Goal: Transaction & Acquisition: Purchase product/service

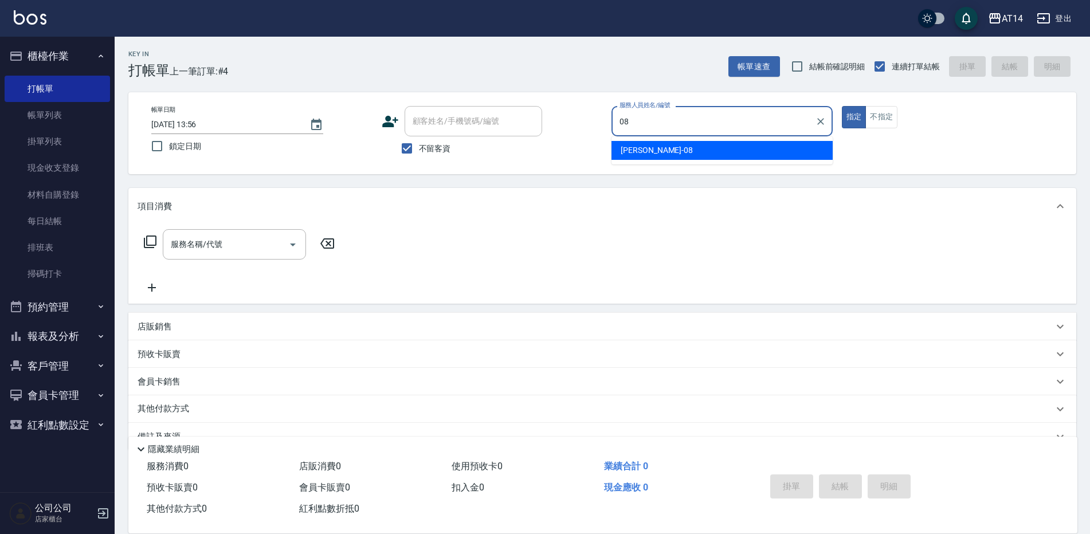
type input "[PERSON_NAME]-08"
type button "true"
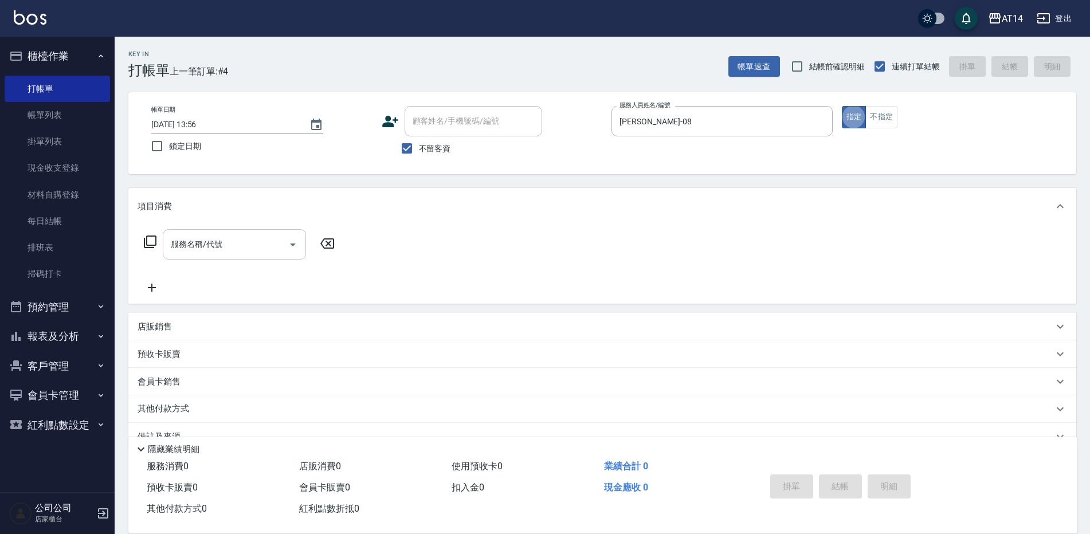
click at [191, 265] on div "服務名稱/代號 服務名稱/代號" at bounding box center [240, 261] width 204 height 65
click at [197, 240] on div "服務名稱/代號 服務名稱/代號" at bounding box center [234, 244] width 143 height 30
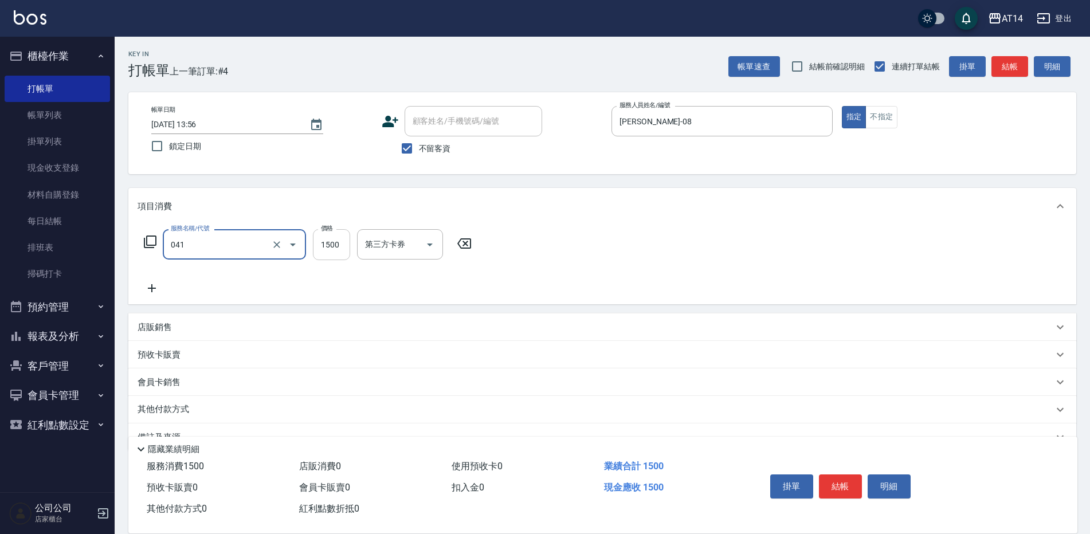
type input "染髮(041)"
click at [338, 244] on input "1500" at bounding box center [331, 244] width 37 height 31
click at [332, 244] on input "350" at bounding box center [331, 244] width 37 height 31
type input "3500"
click at [846, 484] on button "結帳" at bounding box center [840, 486] width 43 height 24
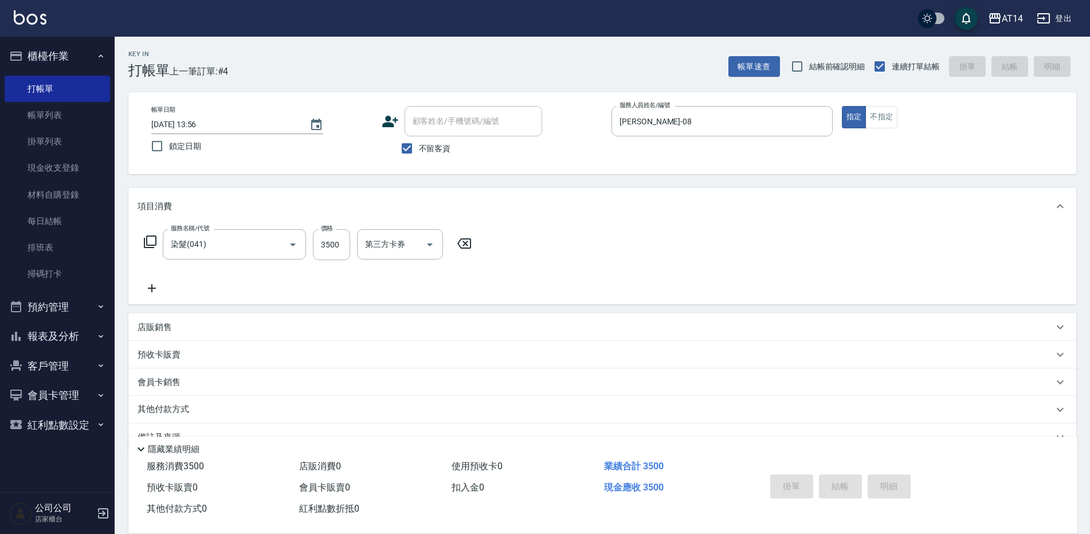
type input "2025/09/04 14:30"
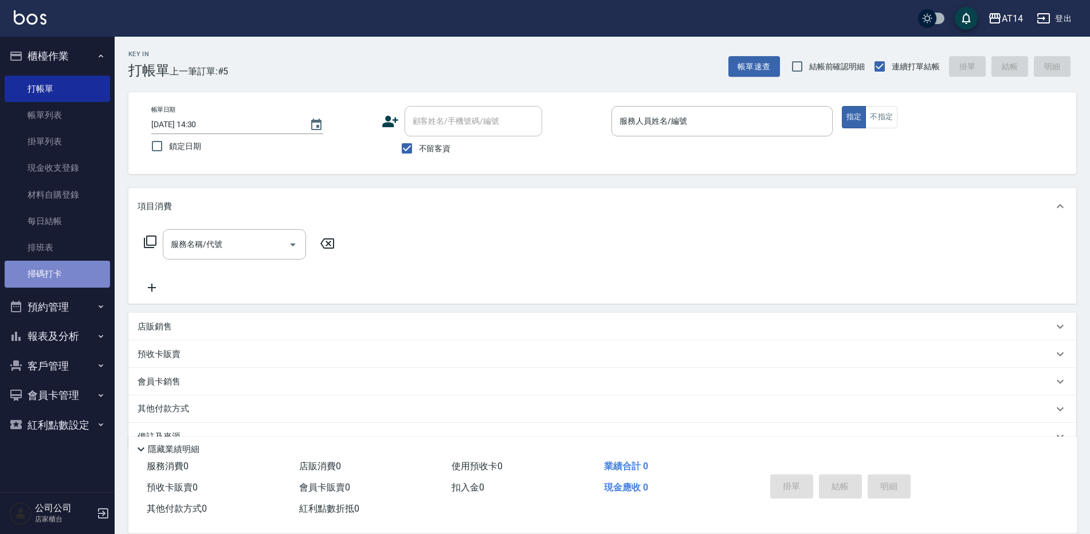
click at [45, 270] on link "掃碼打卡" at bounding box center [57, 274] width 105 height 26
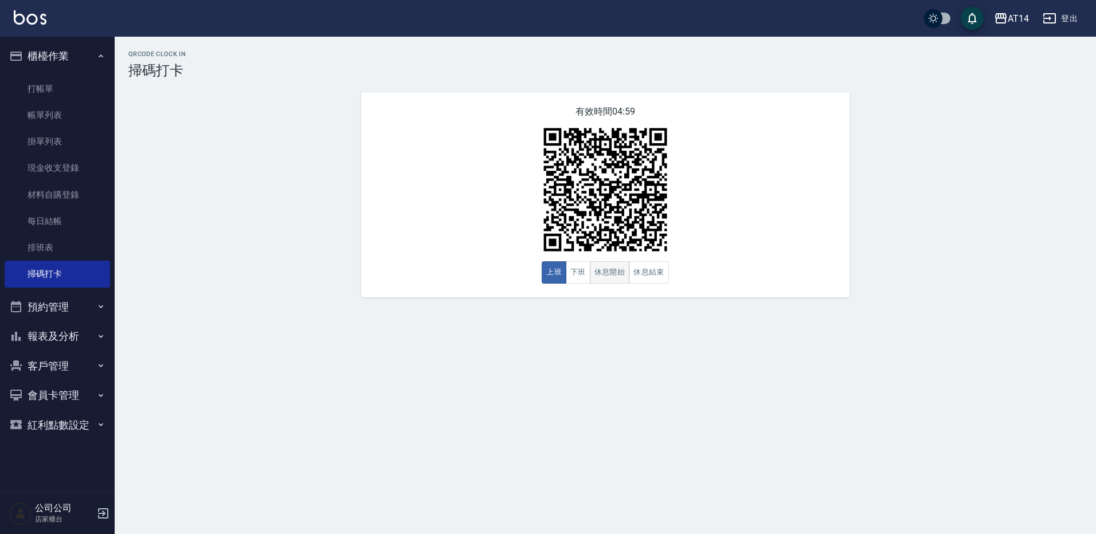
click at [619, 270] on button "休息開始" at bounding box center [610, 272] width 40 height 22
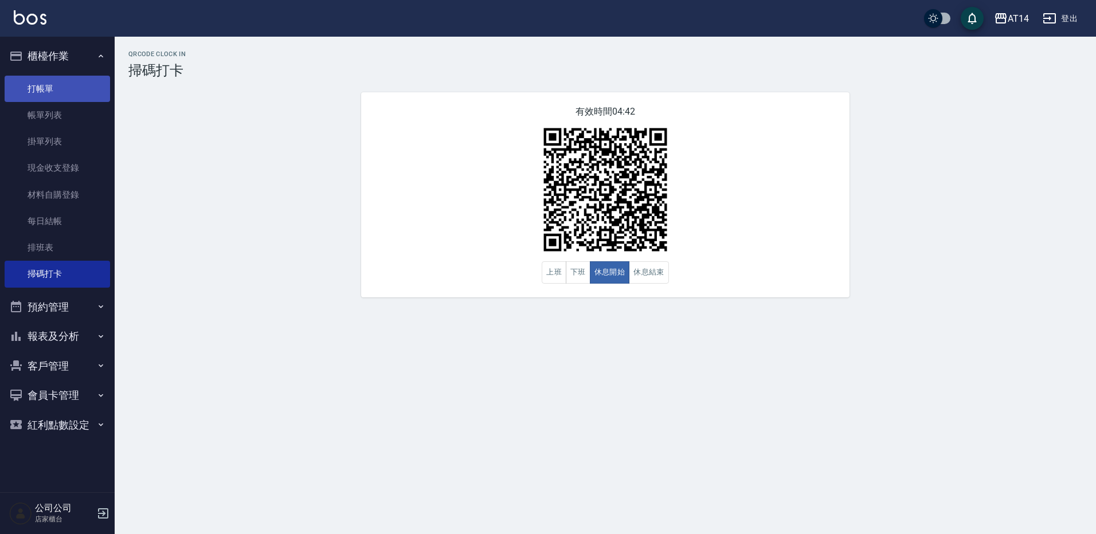
click at [62, 88] on link "打帳單" at bounding box center [57, 89] width 105 height 26
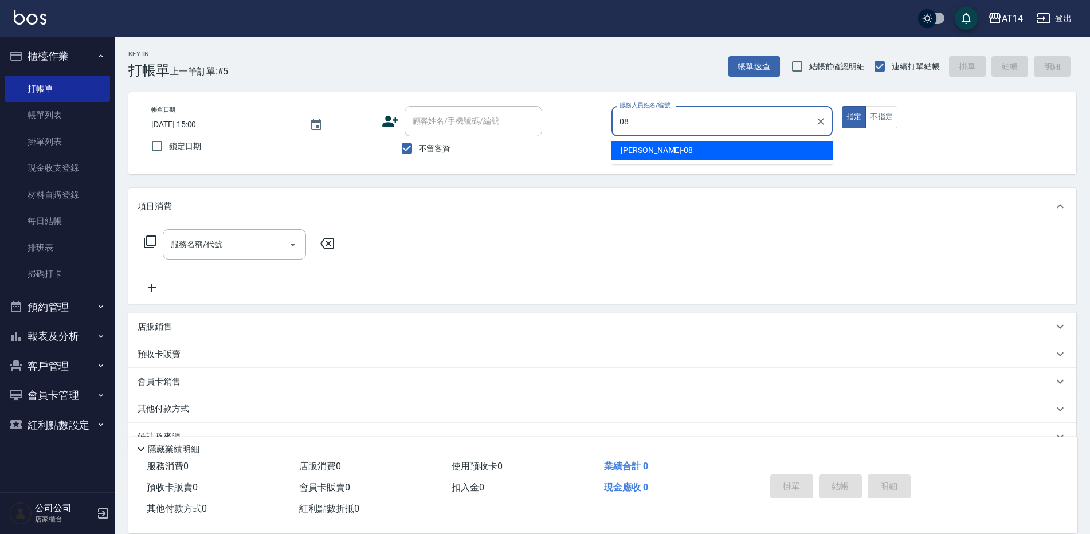
type input "James-08"
type button "true"
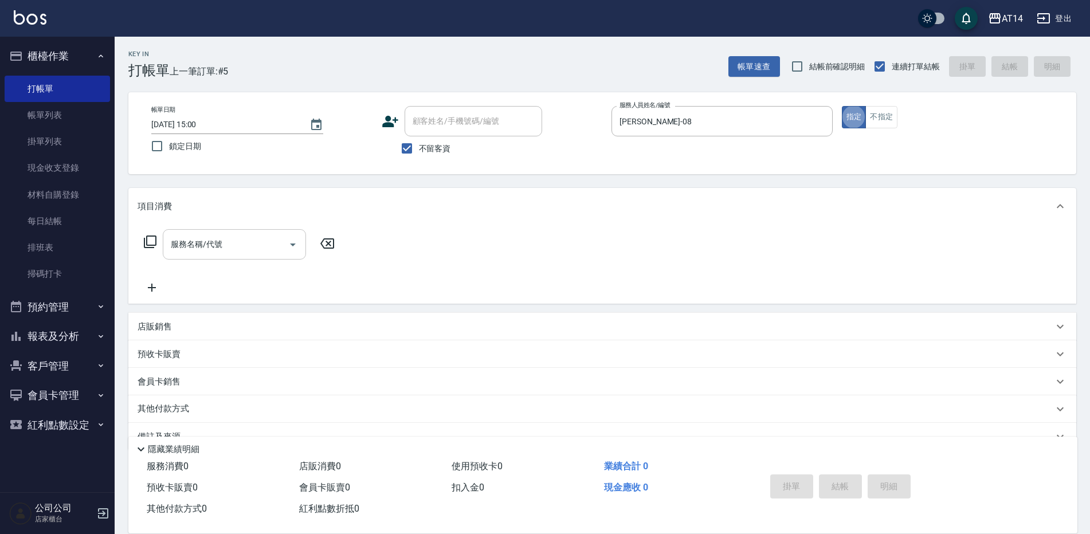
click at [217, 244] on input "服務名稱/代號" at bounding box center [226, 244] width 116 height 20
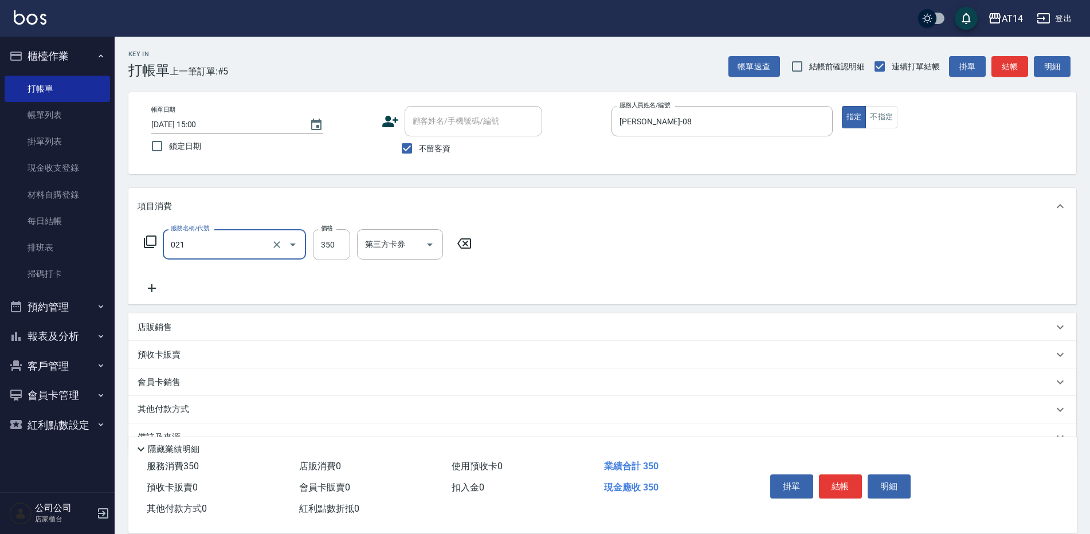
type input "剪髮(021)"
click at [847, 470] on div "掛單 結帳 明細" at bounding box center [841, 488] width 150 height 36
click at [853, 480] on button "結帳" at bounding box center [840, 486] width 43 height 24
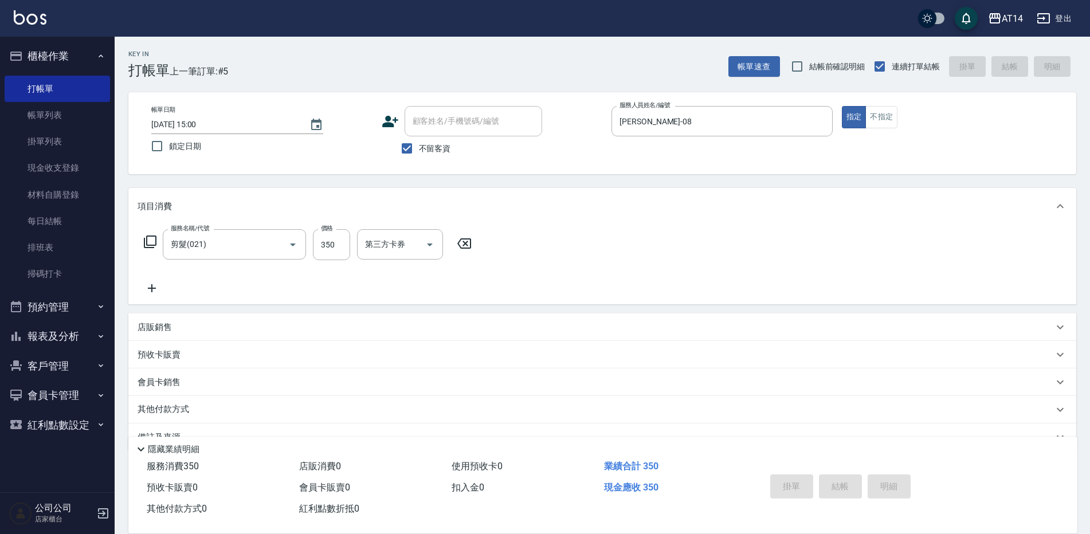
type input "2025/09/04 15:02"
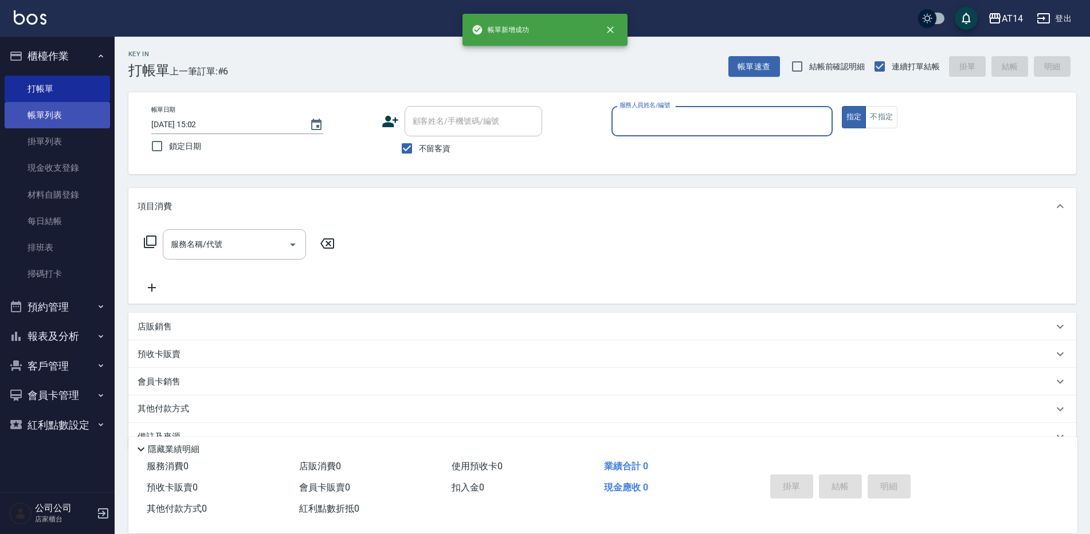
click at [42, 109] on link "帳單列表" at bounding box center [57, 115] width 105 height 26
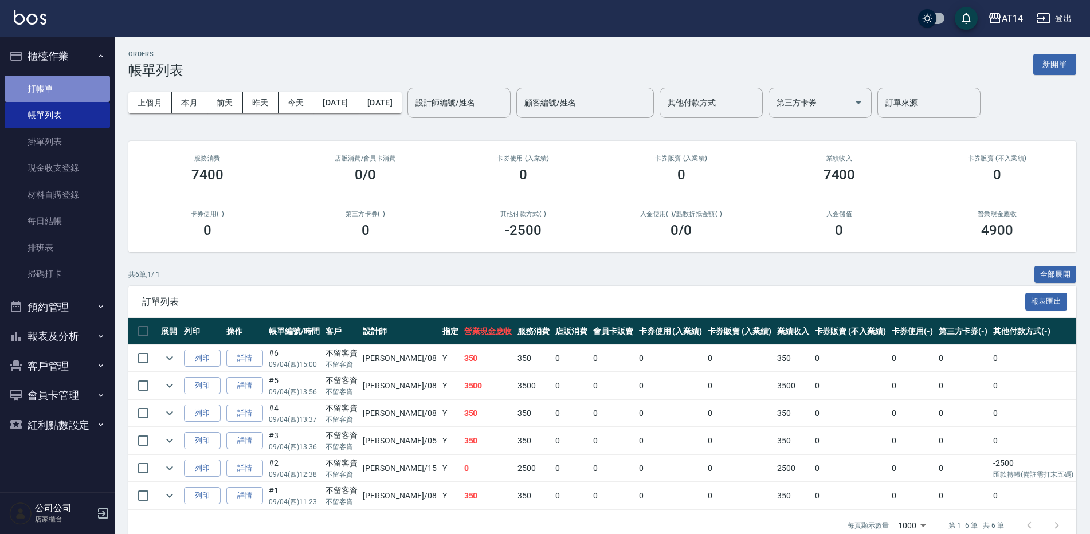
click at [30, 92] on link "打帳單" at bounding box center [57, 89] width 105 height 26
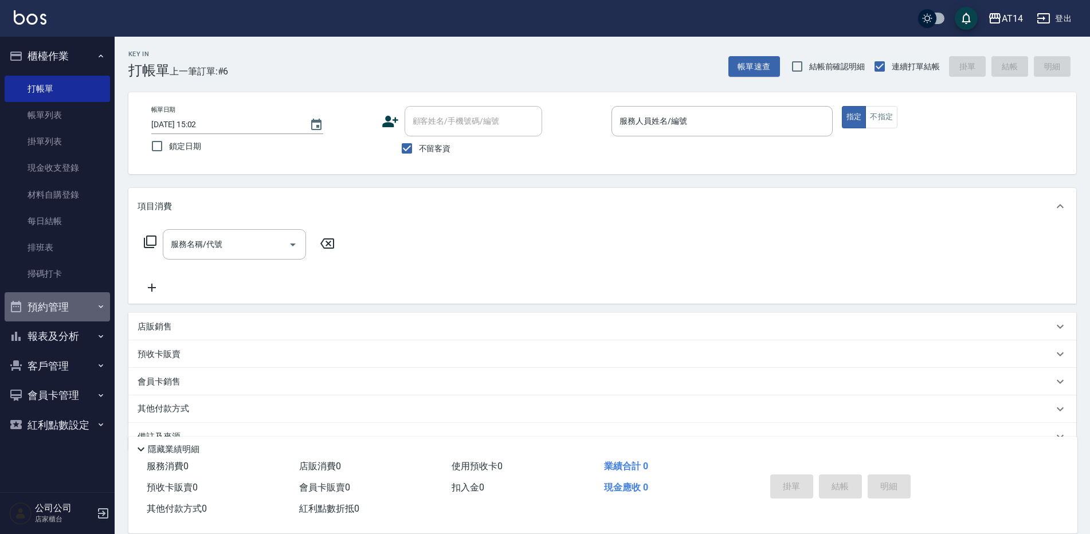
click at [54, 308] on button "預約管理" at bounding box center [57, 307] width 105 height 30
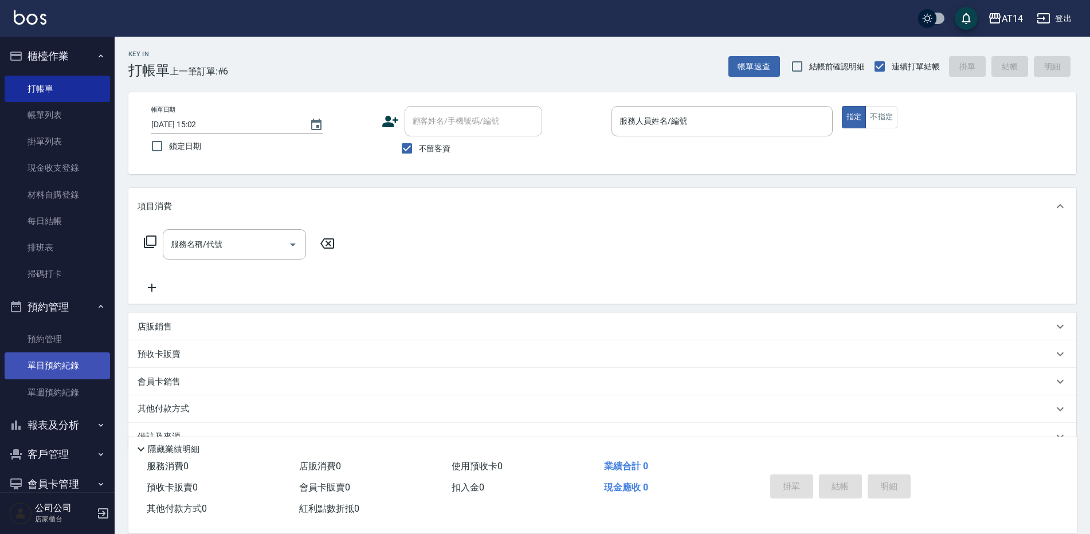
click at [68, 362] on link "單日預約紀錄" at bounding box center [57, 365] width 105 height 26
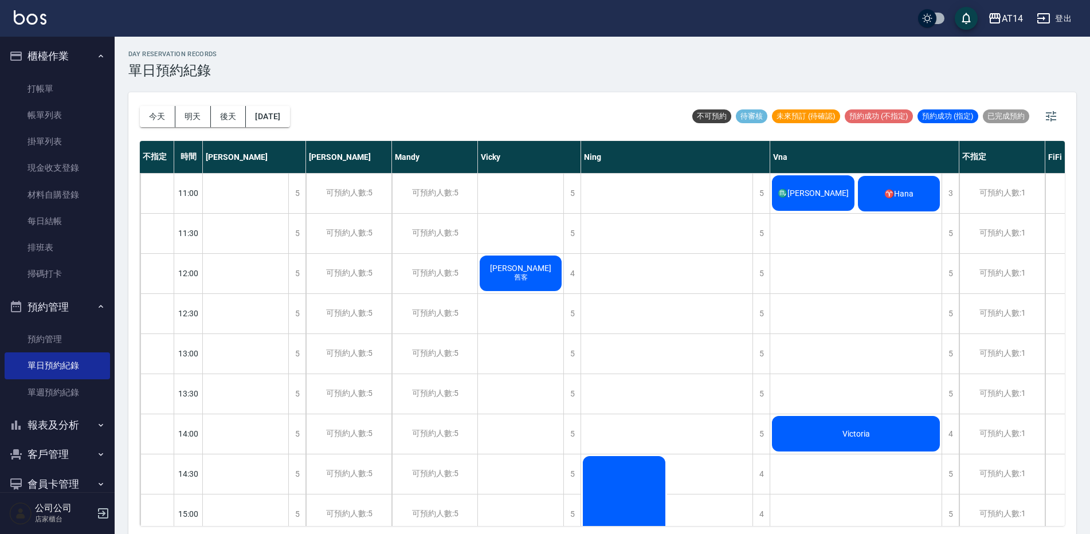
click at [912, 203] on div "♈Hana" at bounding box center [899, 193] width 86 height 39
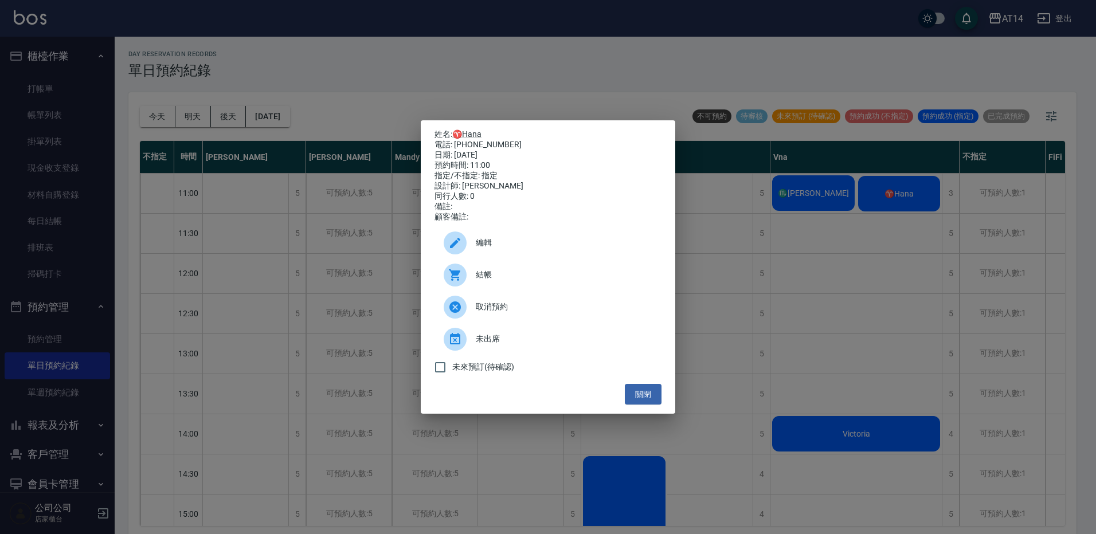
click at [481, 275] on span "結帳" at bounding box center [564, 275] width 177 height 12
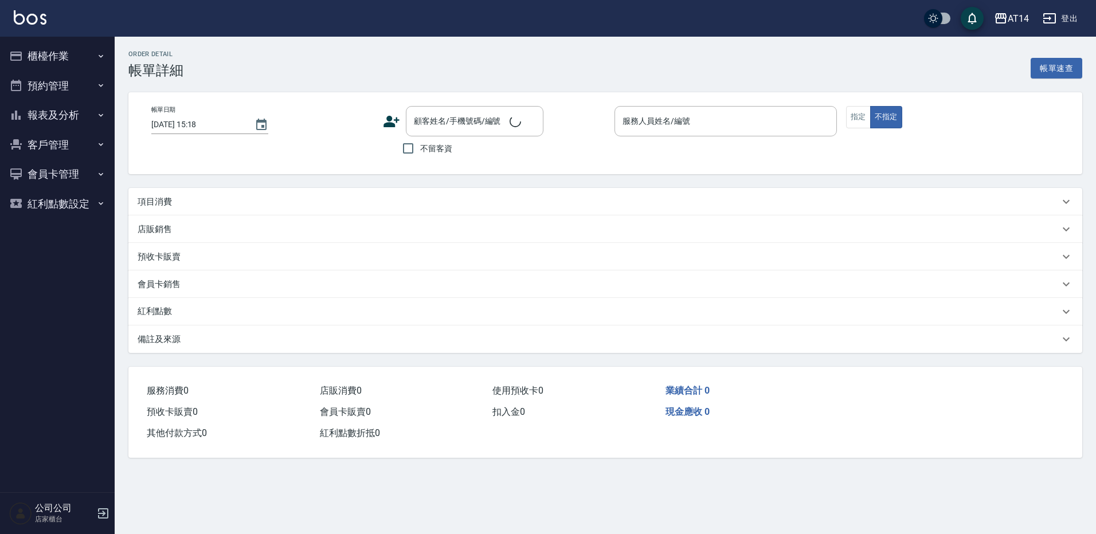
type input "[DATE] 11:00"
type input "Vna-18"
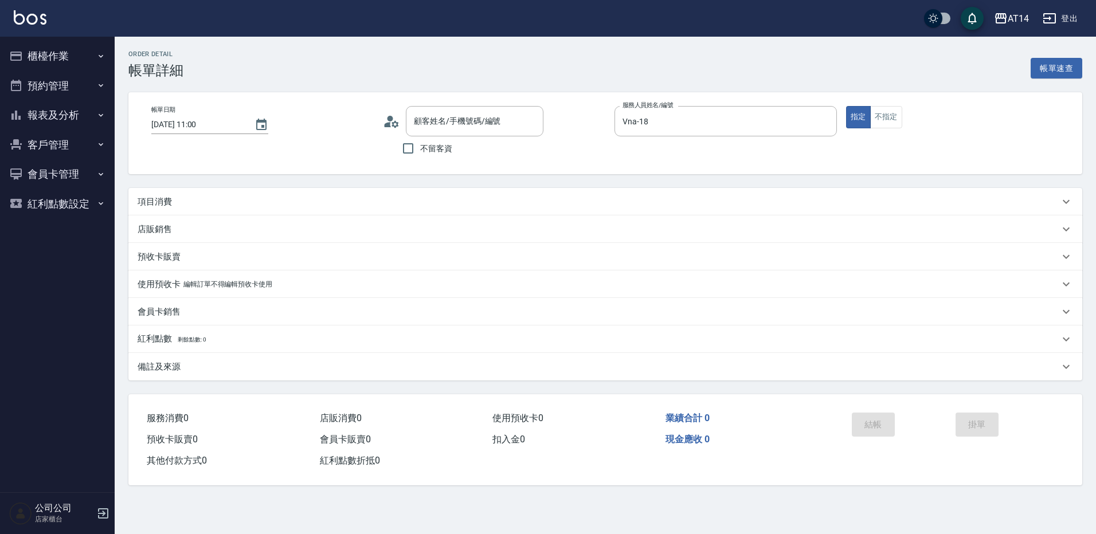
type input "♈Hana/09030775685/"
click at [184, 198] on div "項目消費" at bounding box center [598, 202] width 921 height 12
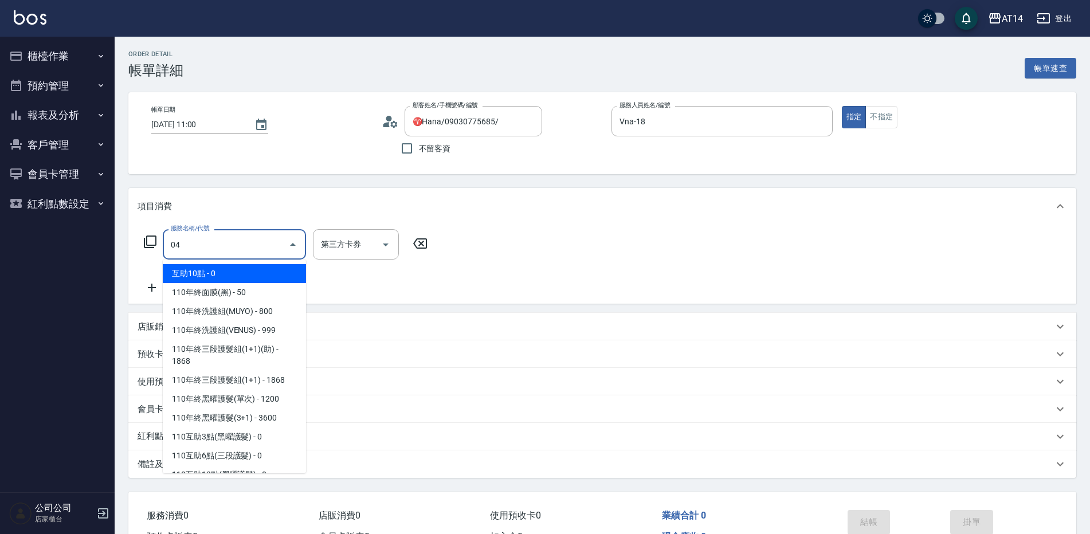
type input "041"
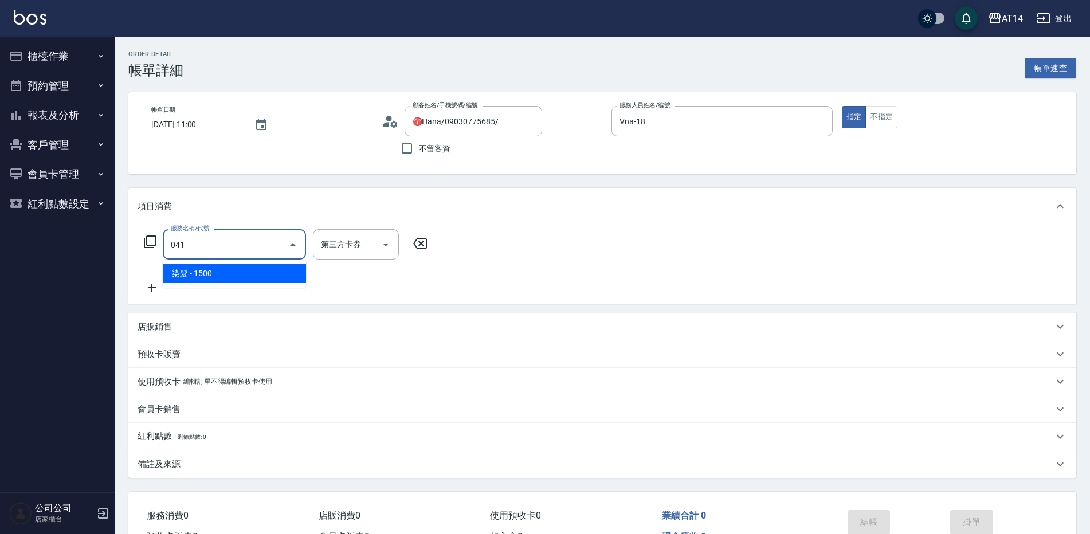
type input "3"
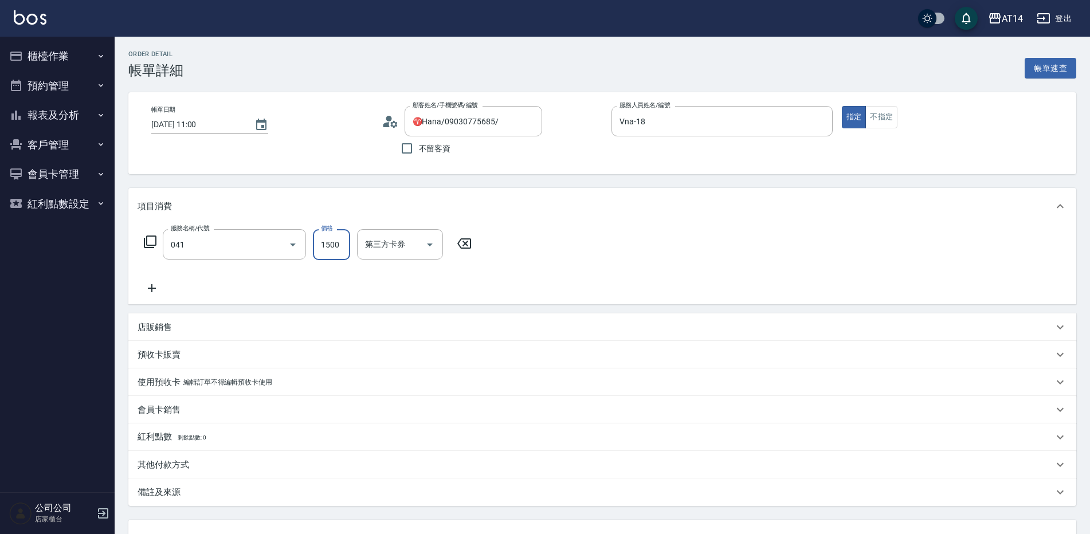
type input "染髮(041)"
click at [336, 259] on input "1500" at bounding box center [331, 244] width 37 height 31
type input "15"
type input "0"
type input "1599"
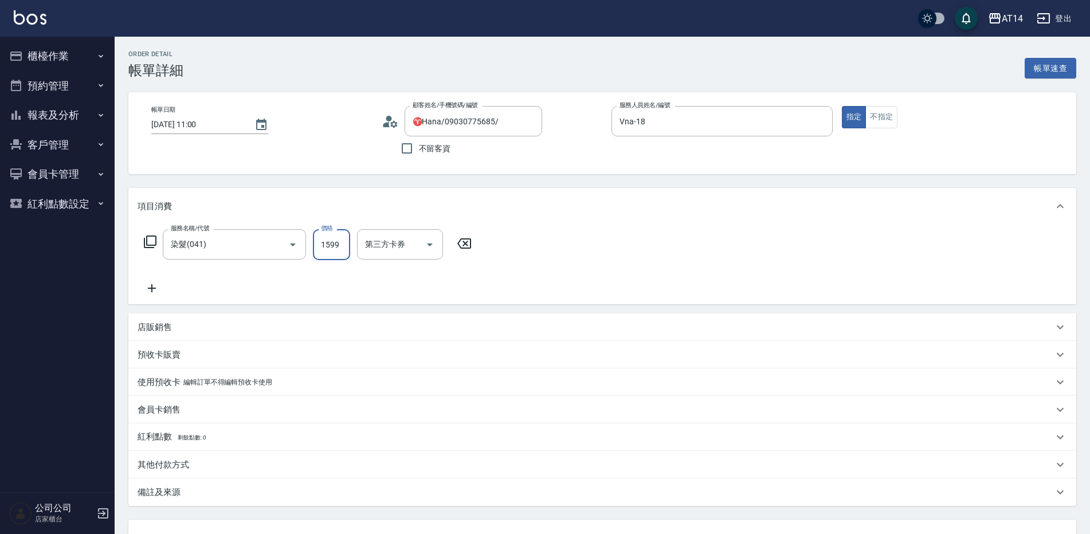
type input "3"
type input "1599"
click at [300, 503] on div "備註及來源" at bounding box center [602, 493] width 948 height 28
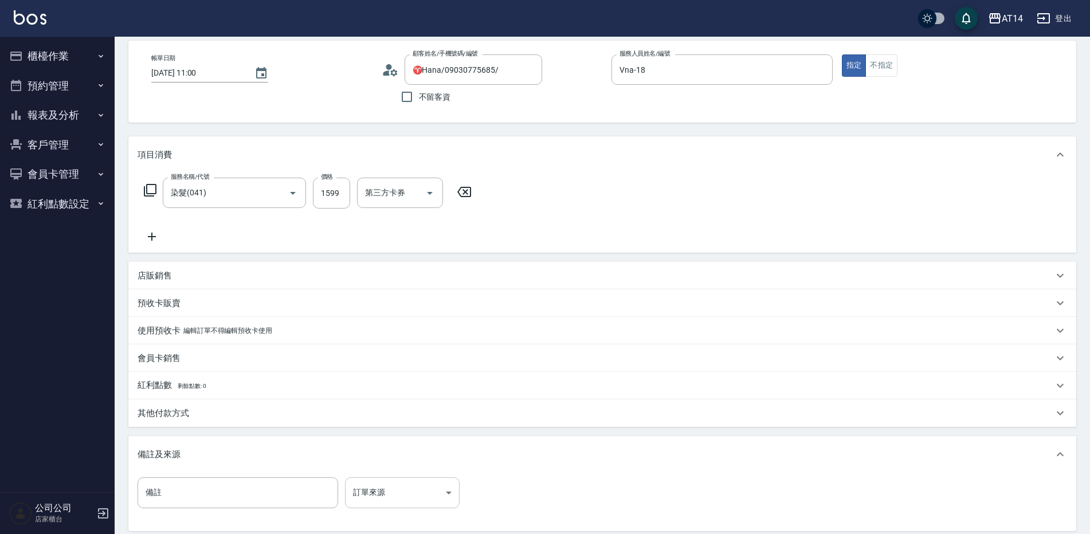
scroll to position [115, 0]
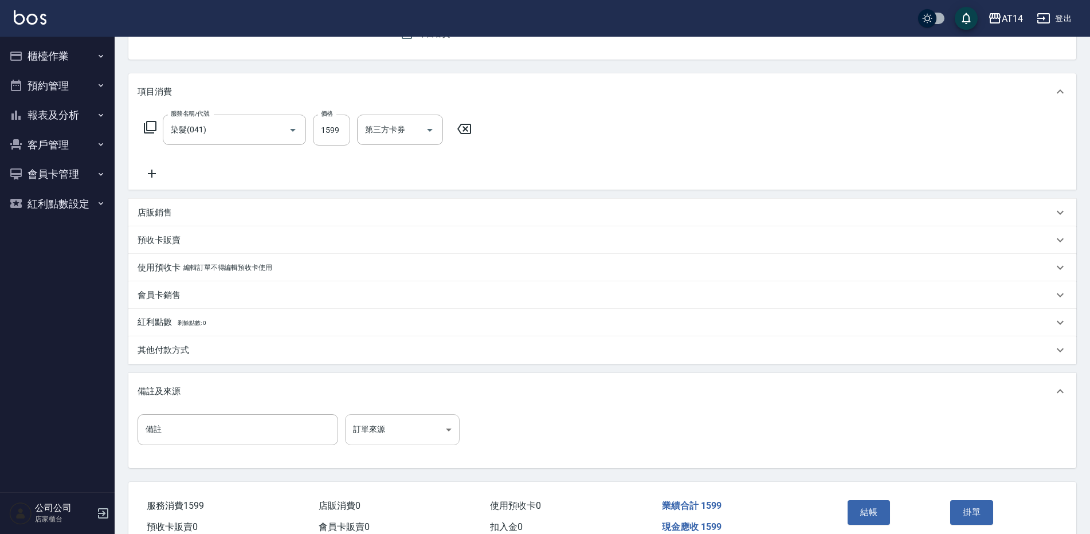
click at [395, 426] on body "AT14 登出 櫃檯作業 打帳單 帳單列表 掛單列表 現金收支登錄 材料自購登錄 每日結帳 排班表 掃碼打卡 預約管理 預約管理 單日預約紀錄 單週預約紀錄 …" at bounding box center [545, 235] width 1090 height 701
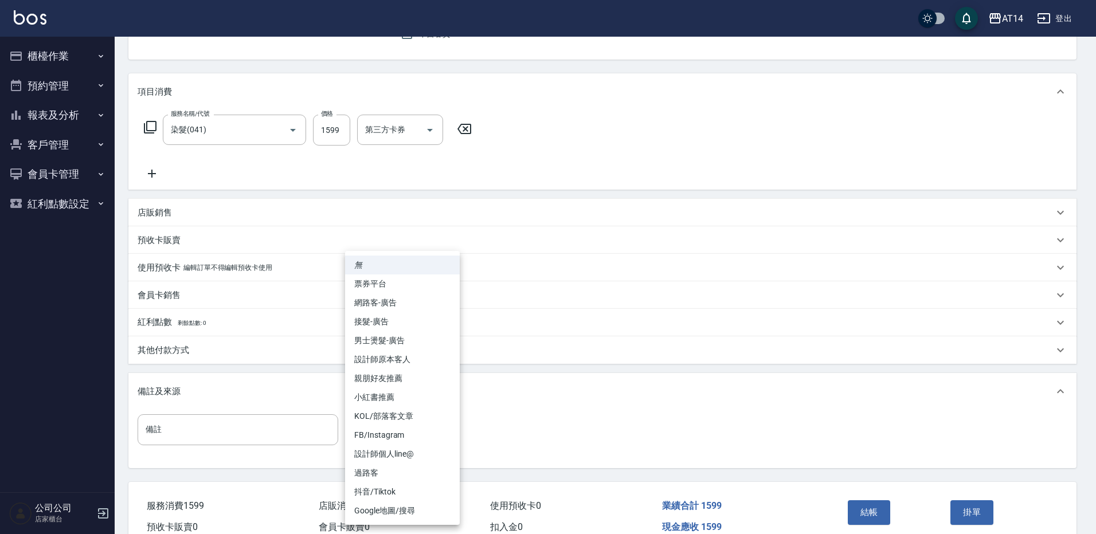
click at [414, 358] on li "設計師原本客人" at bounding box center [402, 359] width 115 height 19
type input "設計師原本客人"
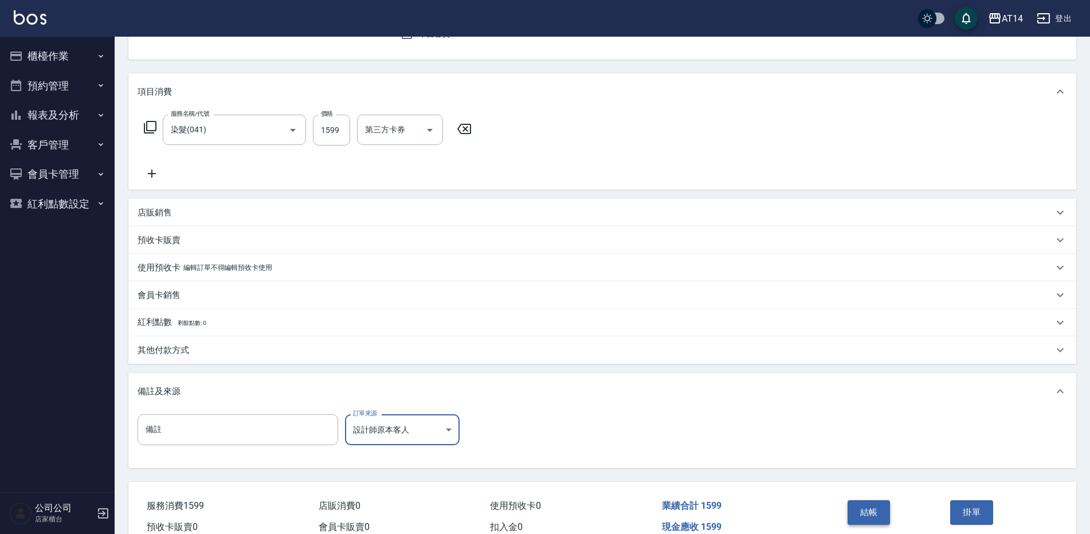
click at [862, 507] on button "結帳" at bounding box center [869, 512] width 43 height 24
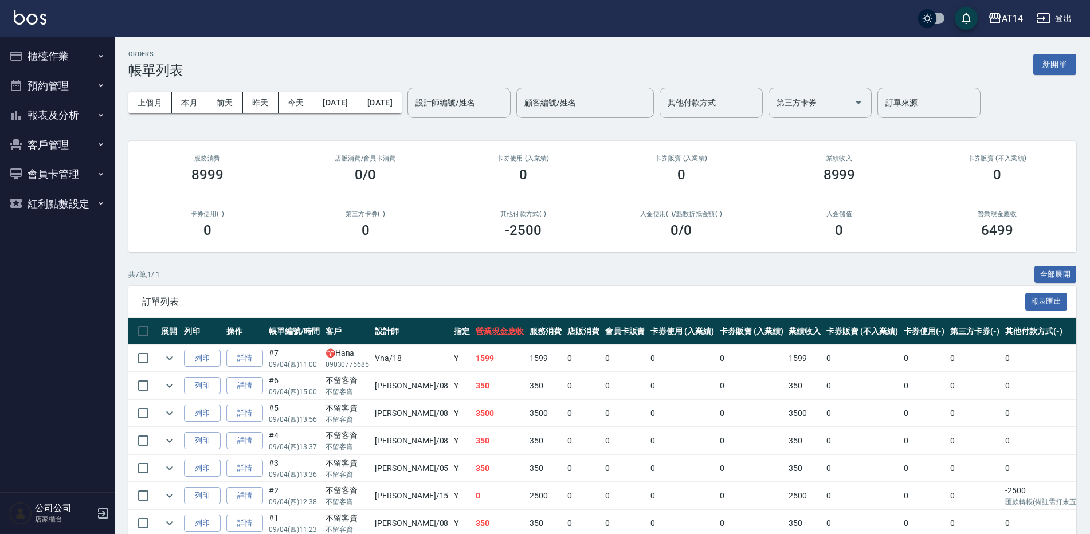
click at [74, 78] on button "預約管理" at bounding box center [57, 86] width 105 height 30
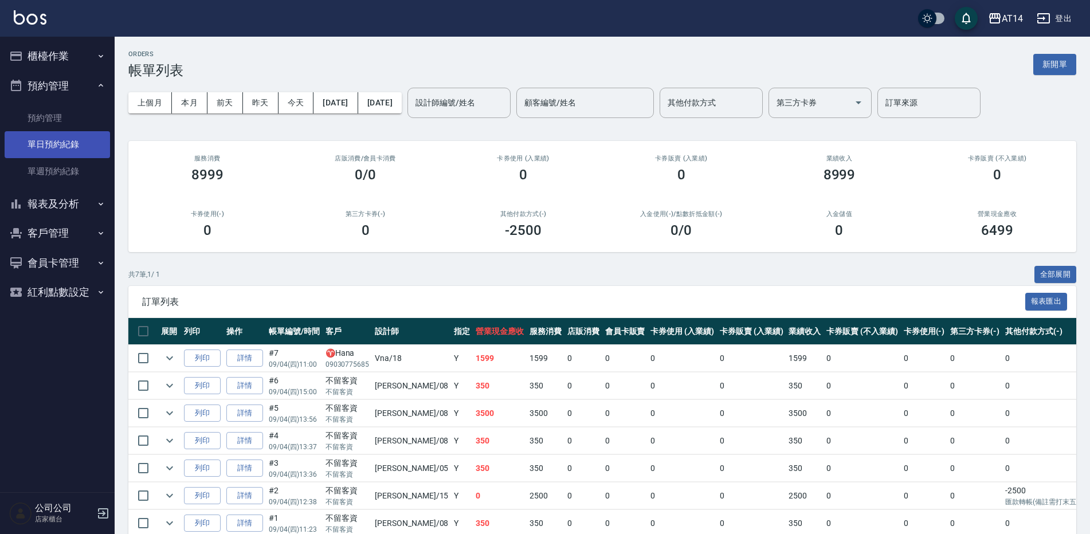
click at [76, 133] on link "單日預約紀錄" at bounding box center [57, 144] width 105 height 26
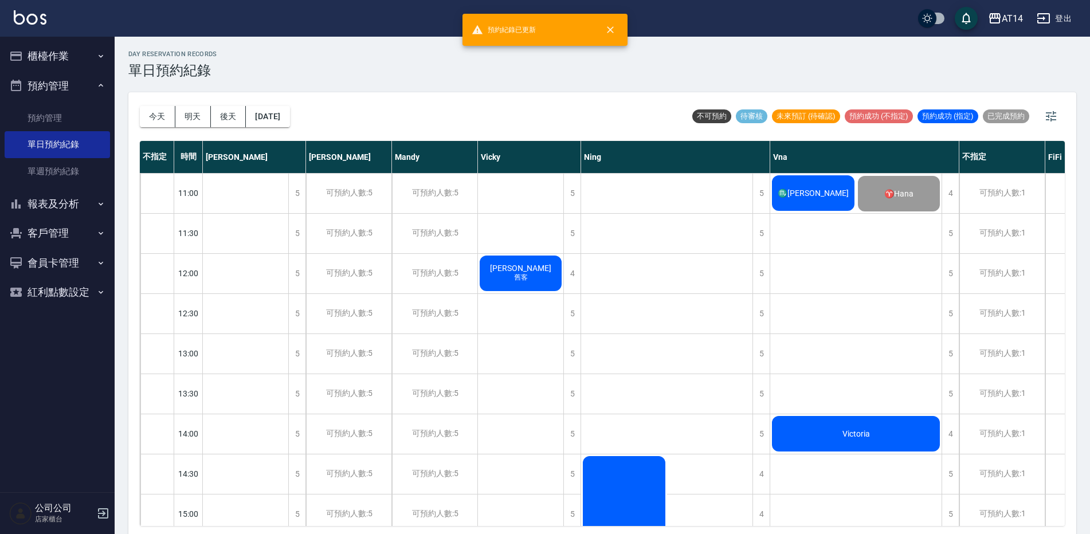
click at [836, 191] on div "♏[PERSON_NAME]" at bounding box center [813, 193] width 86 height 39
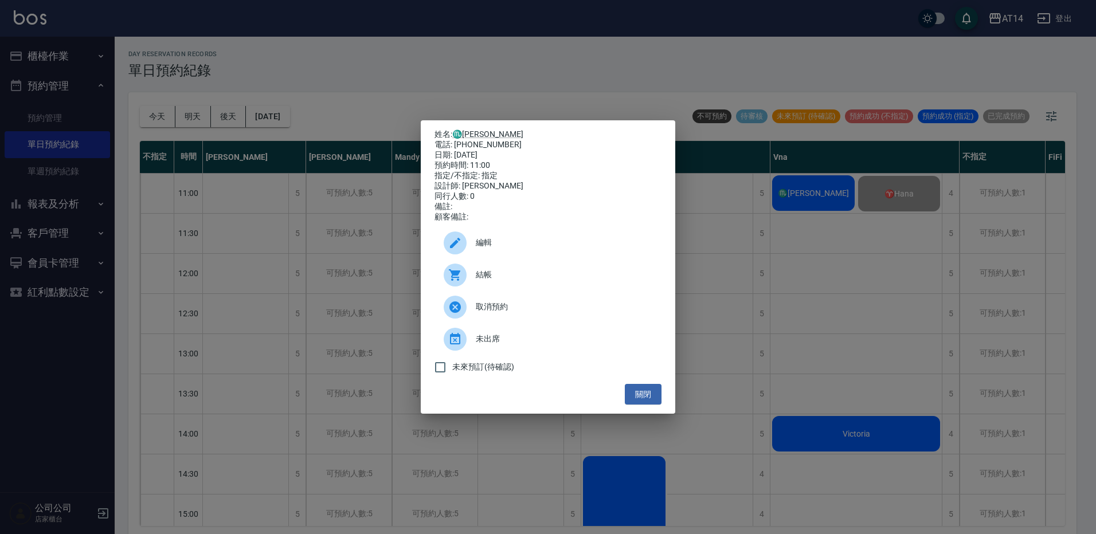
click at [515, 271] on div "結帳" at bounding box center [547, 275] width 227 height 32
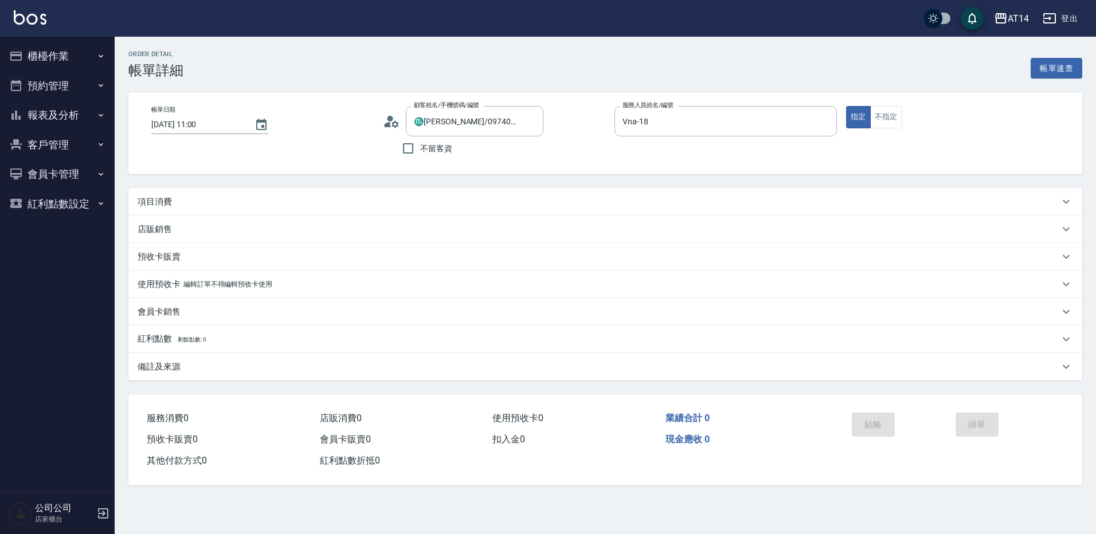
click at [214, 202] on div "項目消費" at bounding box center [598, 202] width 921 height 12
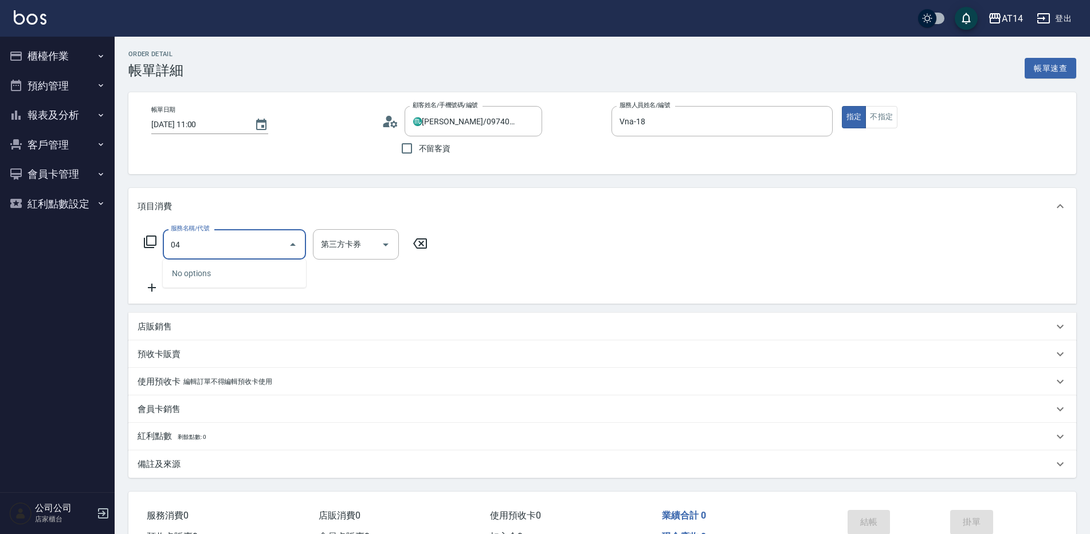
type input "041"
type input "3"
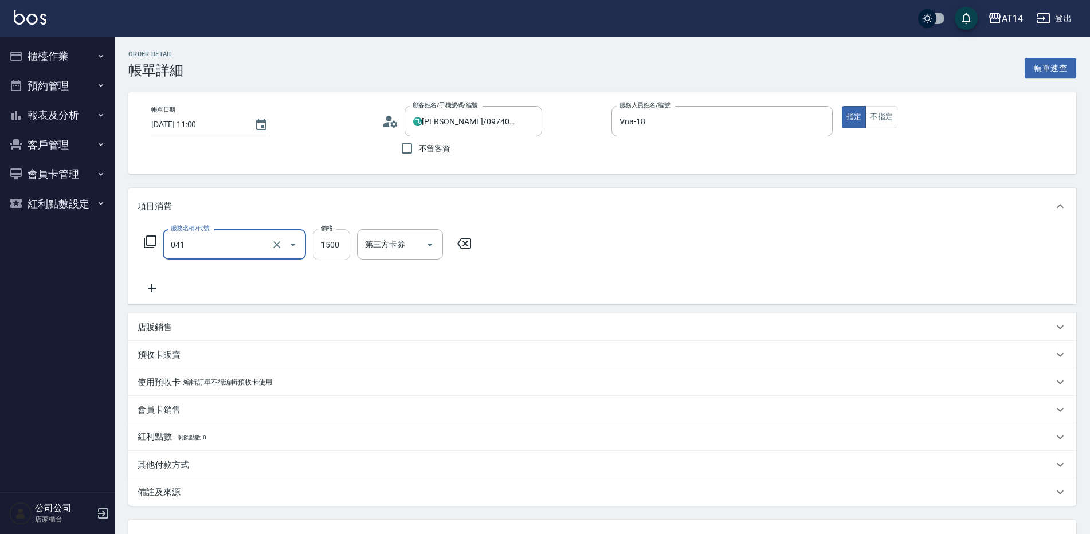
type input "染髮(041)"
click at [346, 248] on input "1500" at bounding box center [331, 244] width 37 height 31
type input "18"
type input "0"
type input "1899"
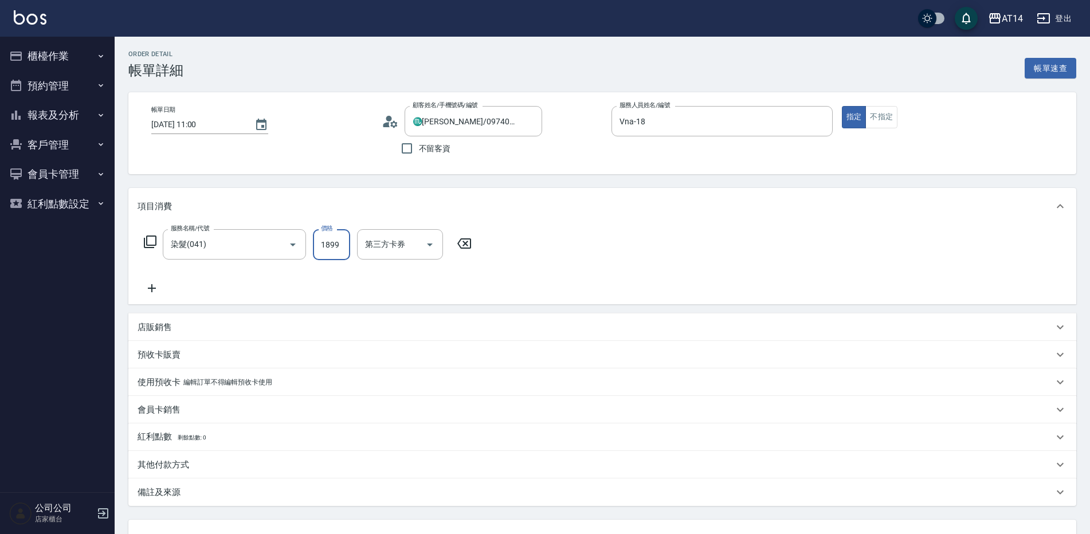
type input "4"
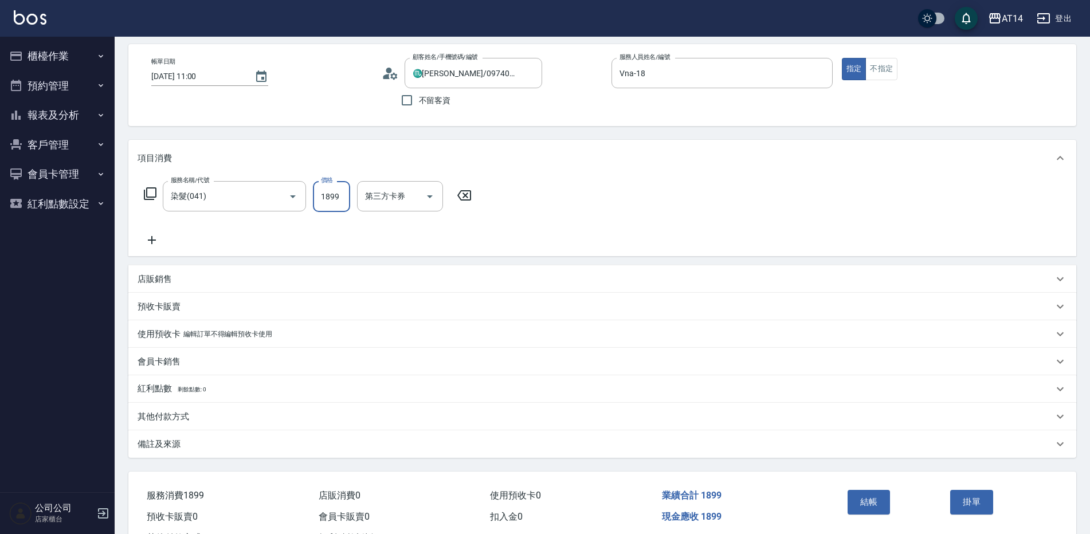
scroll to position [96, 0]
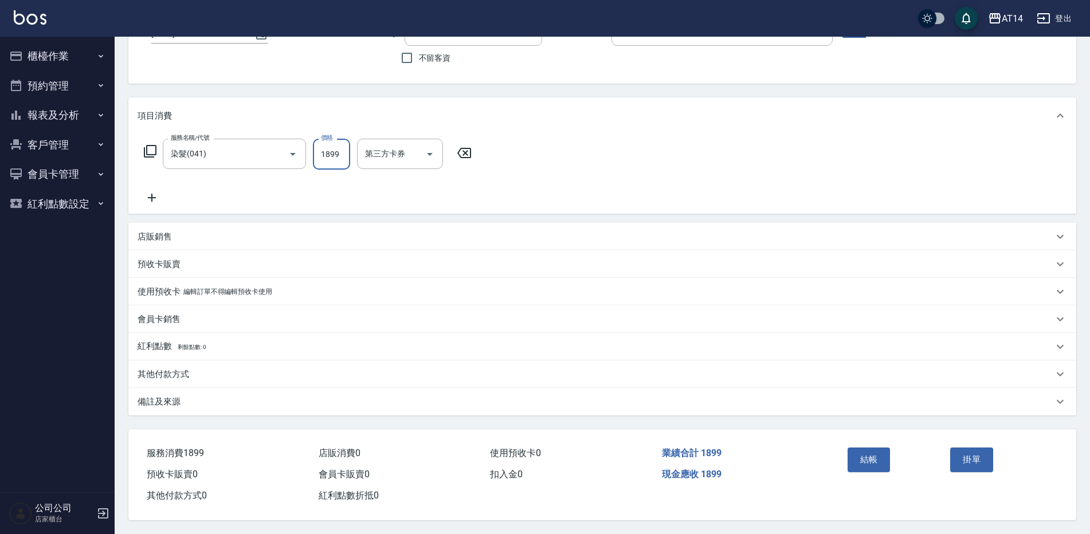
type input "1899"
click at [246, 403] on div "備註及來源" at bounding box center [602, 402] width 948 height 28
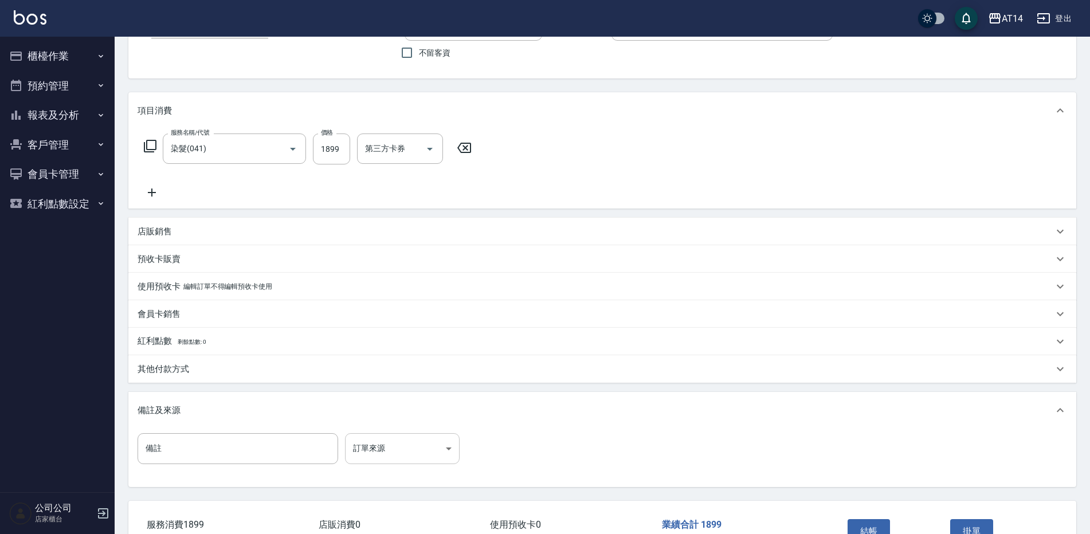
click at [374, 440] on body "AT14 登出 櫃檯作業 打帳單 帳單列表 掛單列表 現金收支登錄 材料自購登錄 每日結帳 排班表 掃碼打卡 預約管理 預約管理 單日預約紀錄 單週預約紀錄 …" at bounding box center [545, 254] width 1090 height 701
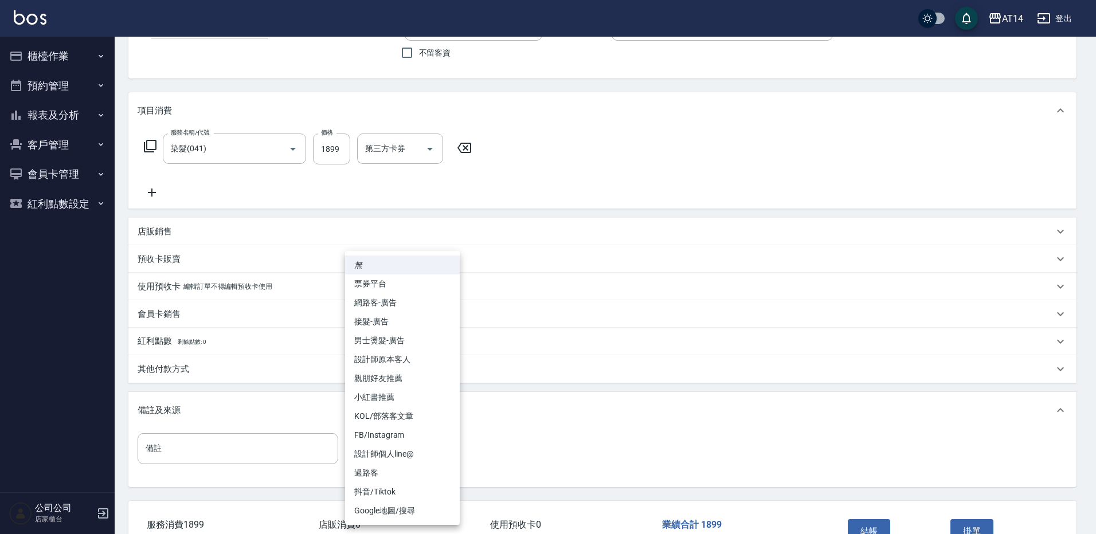
click at [406, 363] on li "設計師原本客人" at bounding box center [402, 359] width 115 height 19
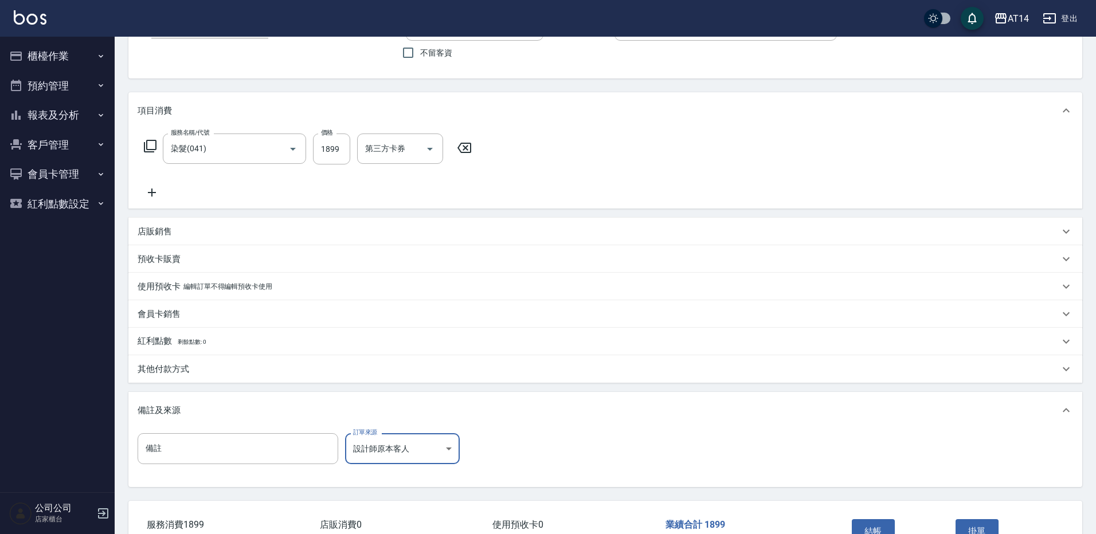
type input "設計師原本客人"
click at [181, 367] on p "其他付款方式" at bounding box center [164, 369] width 52 height 12
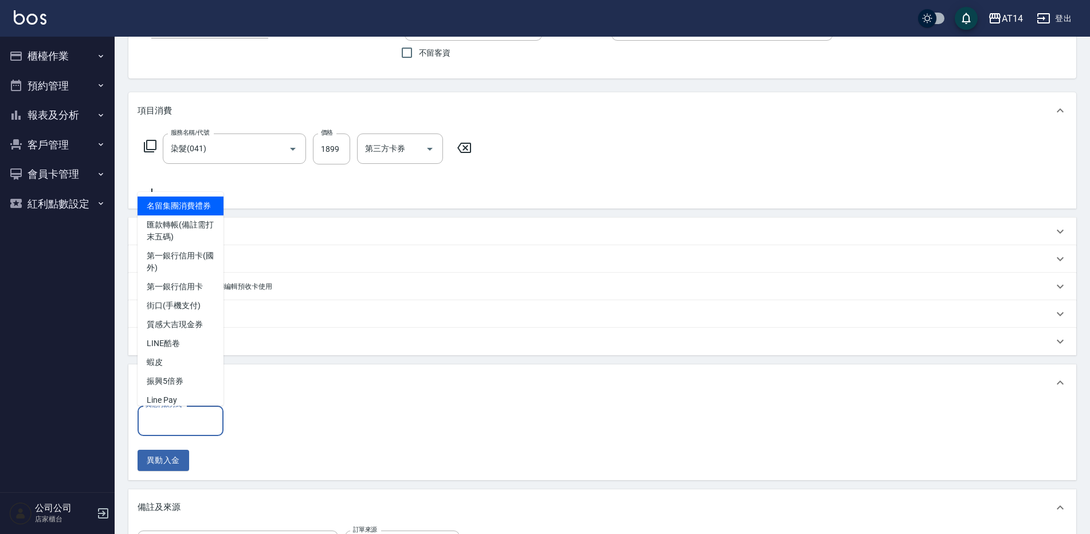
click at [206, 416] on input "其他付款方式" at bounding box center [181, 421] width 76 height 20
click at [187, 246] on span "匯款轉帳(備註需打末五碼)" at bounding box center [181, 230] width 86 height 31
type input "匯款轉帳(備註需打末五碼)"
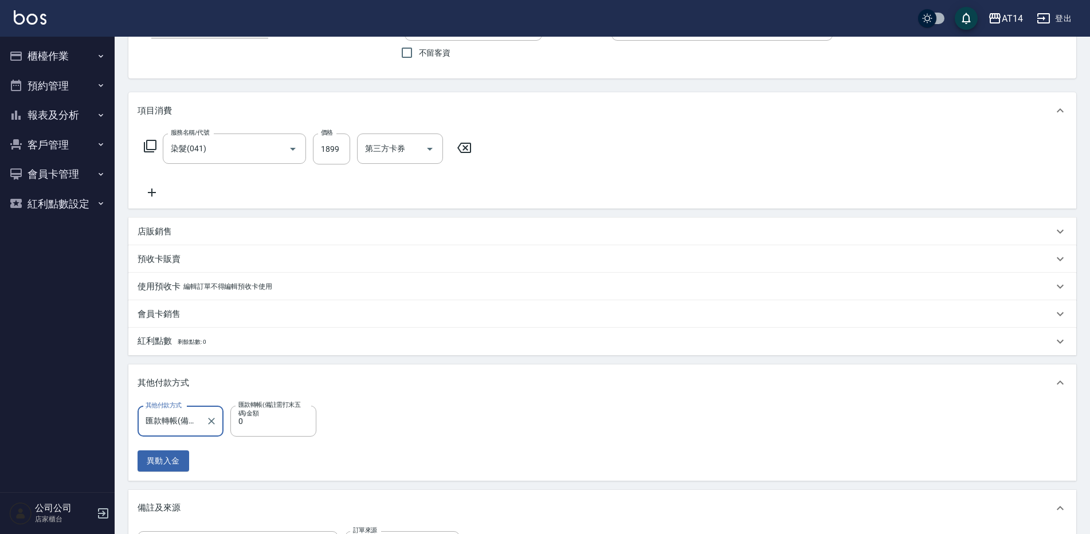
click at [281, 417] on label "匯款轉帳(備註需打末五碼)金額" at bounding box center [270, 409] width 65 height 17
click at [281, 417] on input "0" at bounding box center [273, 421] width 86 height 31
type input "189"
type input "3"
type input "1899"
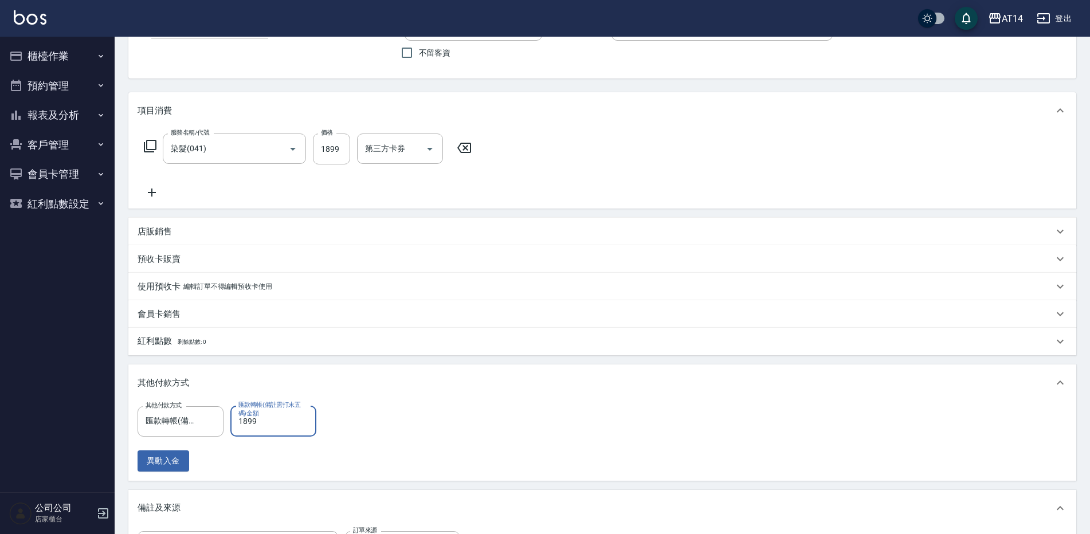
type input "0"
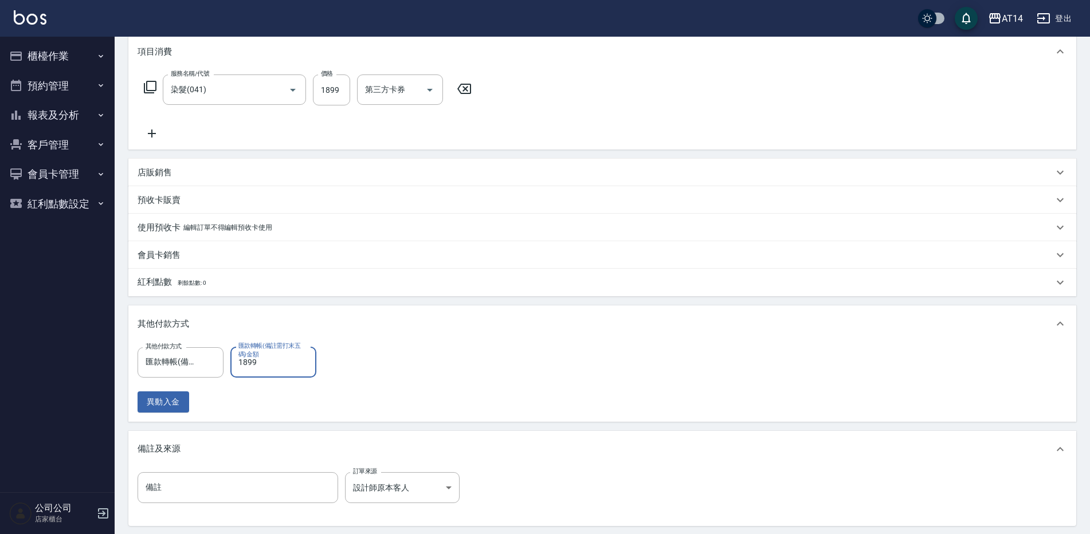
scroll to position [210, 0]
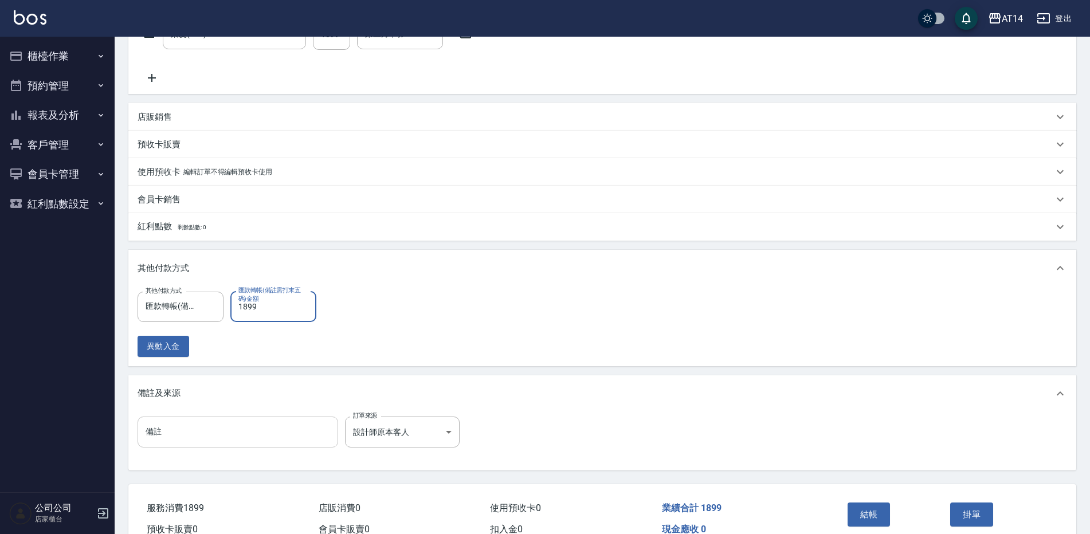
type input "1899"
click at [268, 431] on input "備註" at bounding box center [238, 432] width 201 height 31
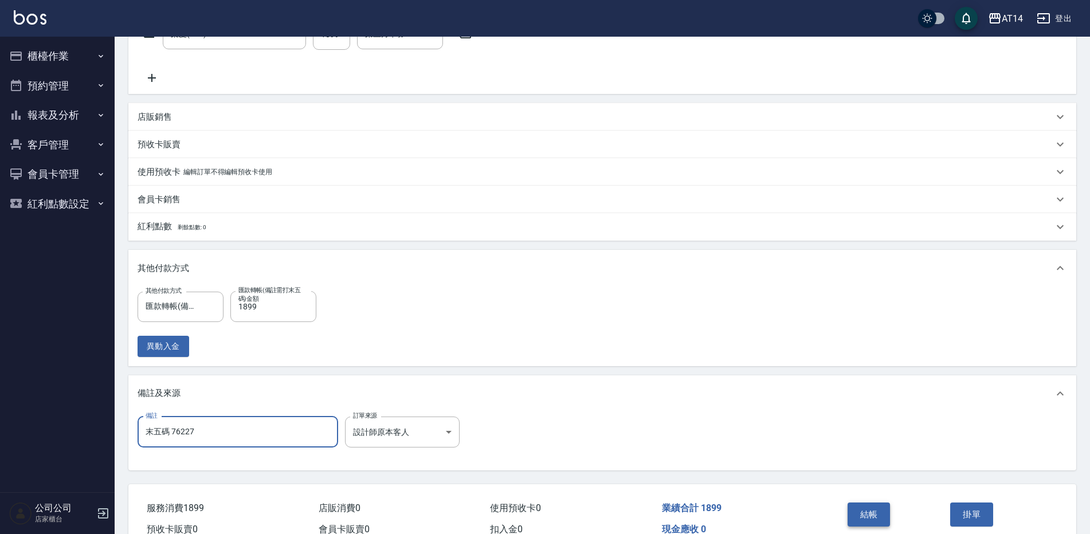
type input "末五碼 76227"
click at [881, 507] on button "結帳" at bounding box center [869, 515] width 43 height 24
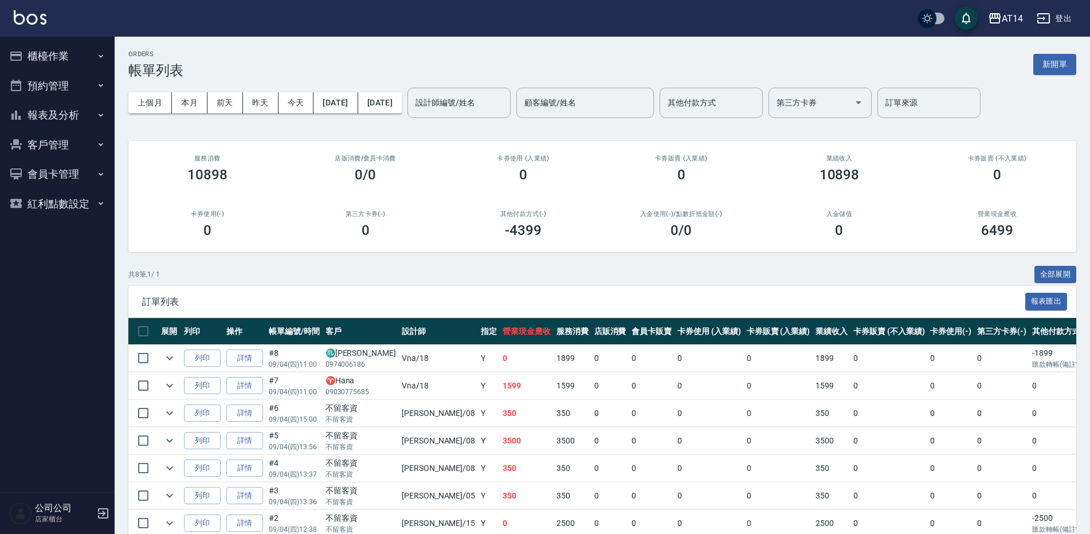
click at [25, 54] on button "櫃檯作業" at bounding box center [57, 56] width 105 height 30
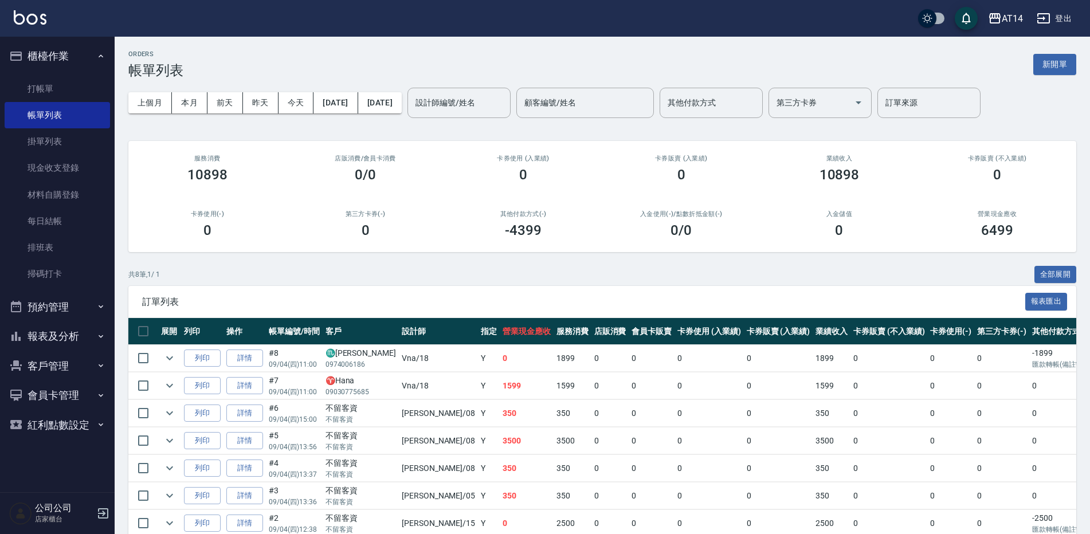
click at [64, 325] on button "報表及分析" at bounding box center [57, 336] width 105 height 30
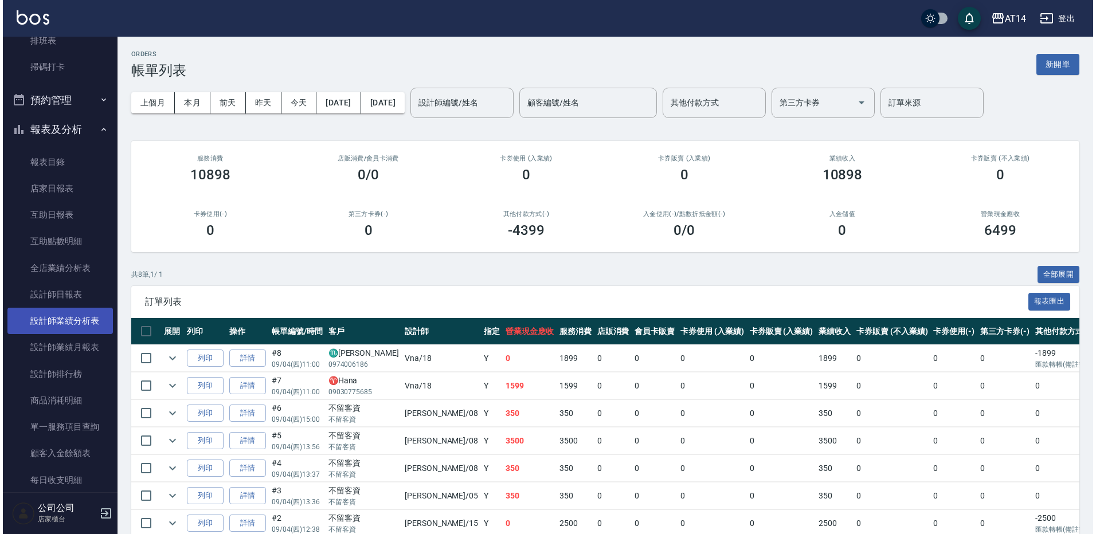
scroll to position [229, 0]
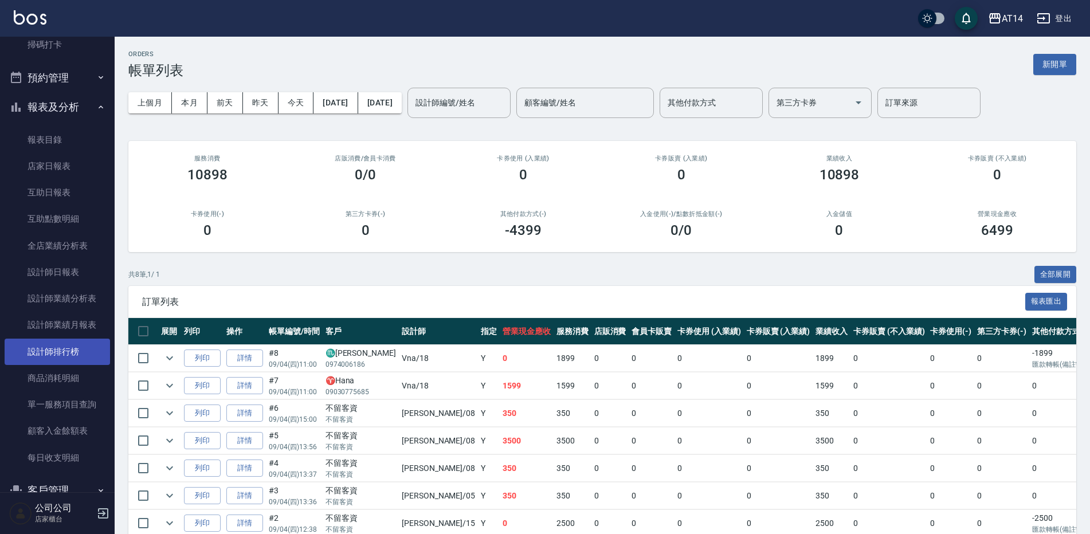
click at [61, 355] on link "設計師排行榜" at bounding box center [57, 352] width 105 height 26
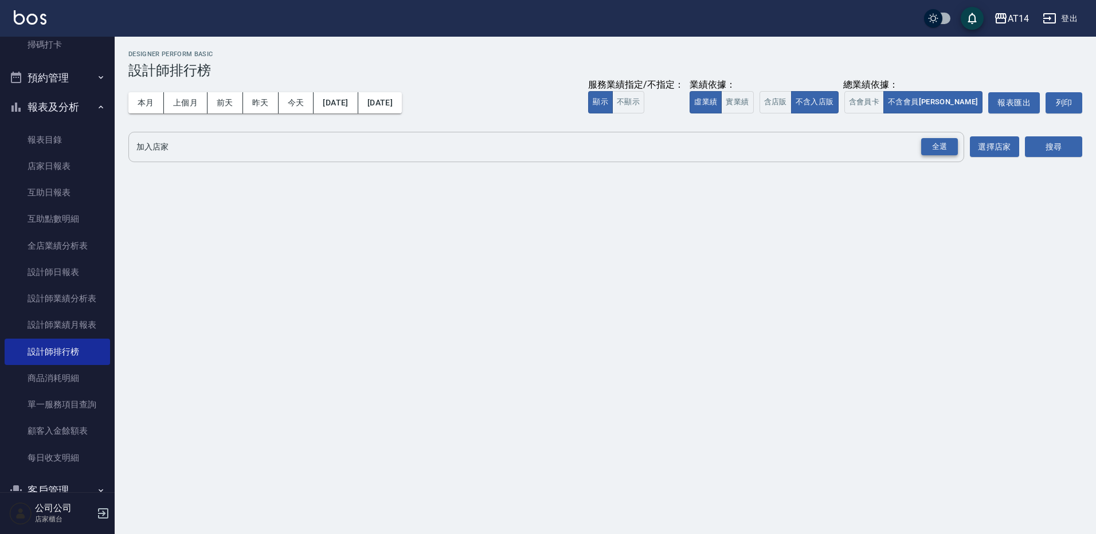
click at [949, 150] on div "全選" at bounding box center [939, 147] width 37 height 18
click at [1065, 144] on button "搜尋" at bounding box center [1053, 147] width 57 height 21
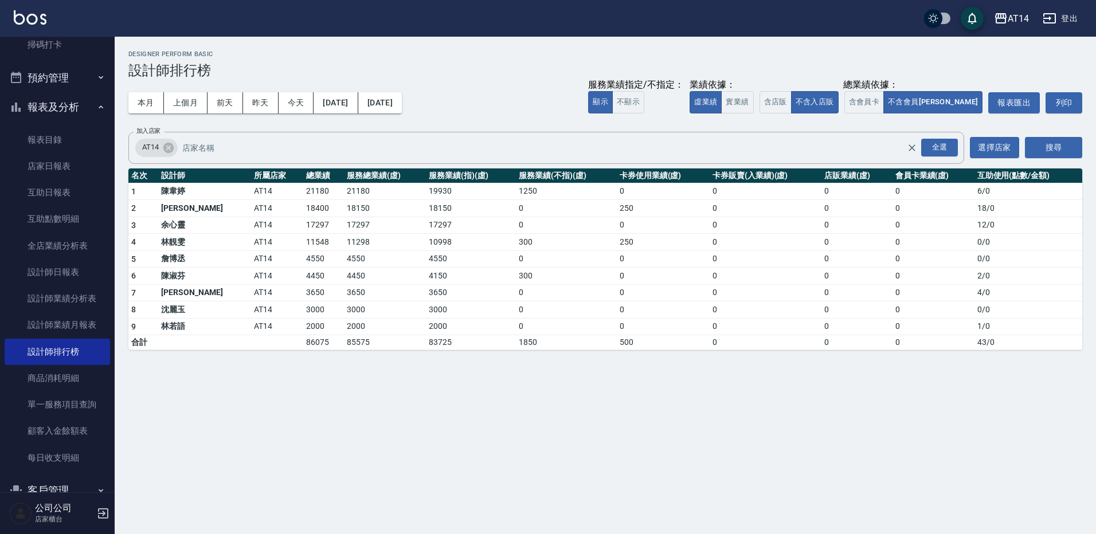
click at [66, 105] on button "報表及分析" at bounding box center [57, 107] width 105 height 30
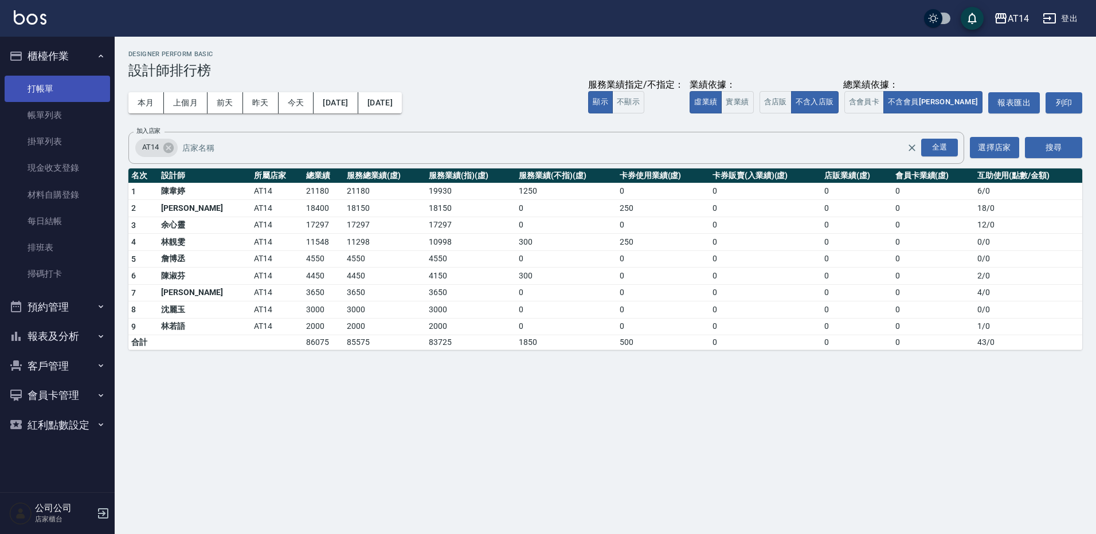
click at [70, 87] on link "打帳單" at bounding box center [57, 89] width 105 height 26
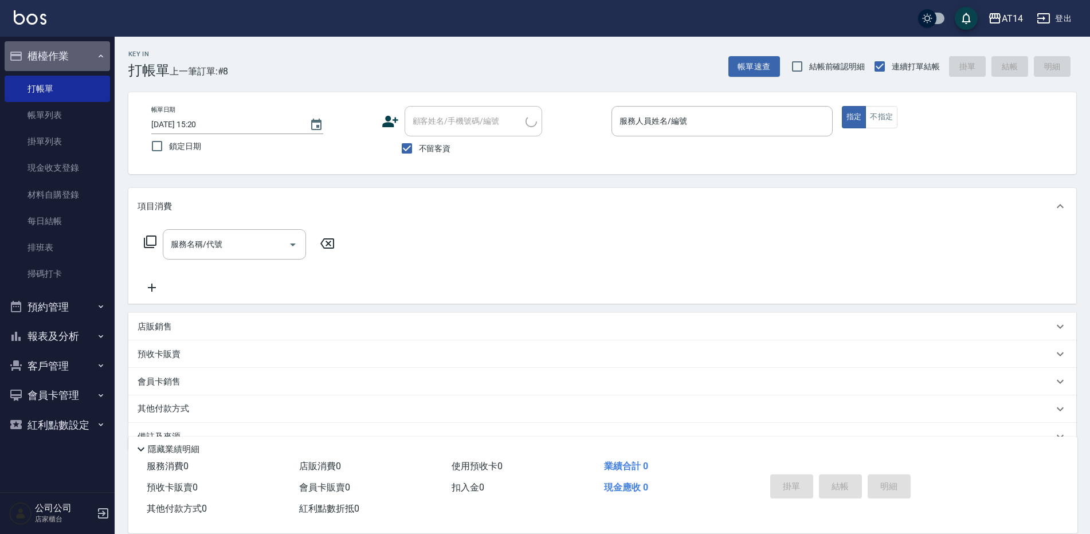
click at [97, 57] on icon "button" at bounding box center [100, 56] width 9 height 9
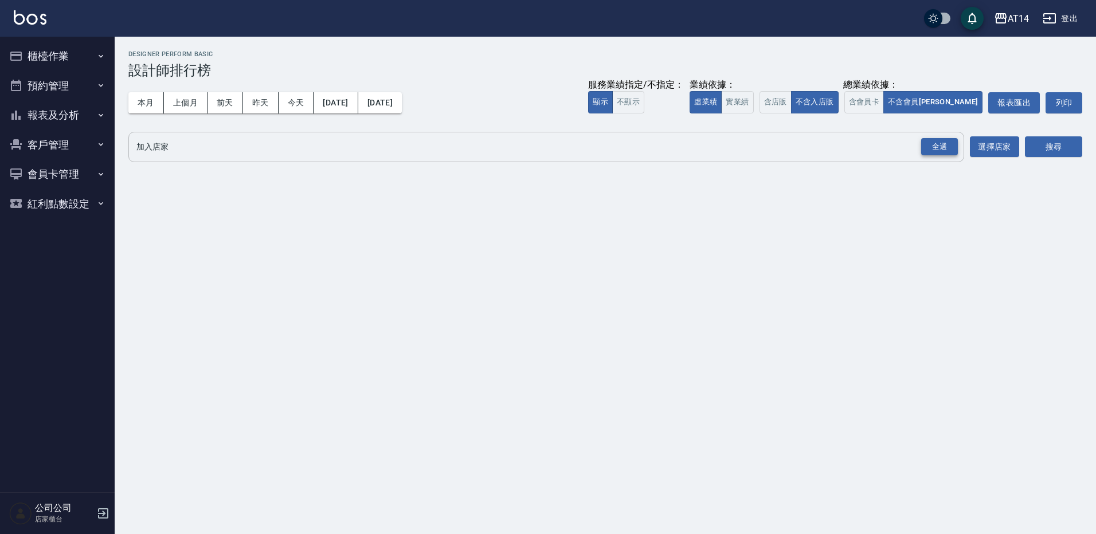
click at [950, 151] on div "全選" at bounding box center [939, 147] width 37 height 18
click at [1050, 151] on button "搜尋" at bounding box center [1053, 147] width 57 height 21
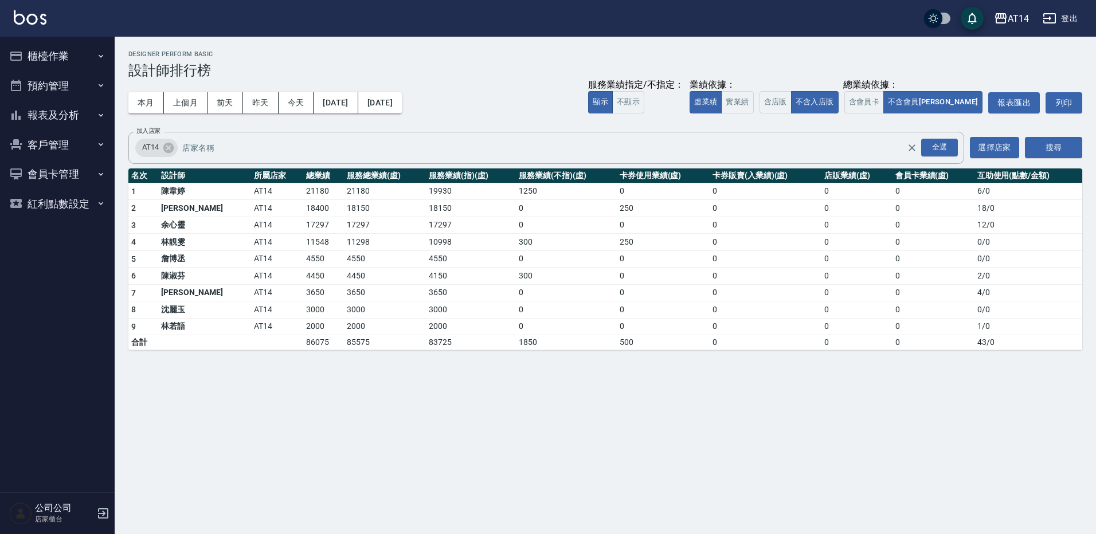
click at [76, 53] on button "櫃檯作業" at bounding box center [57, 56] width 105 height 30
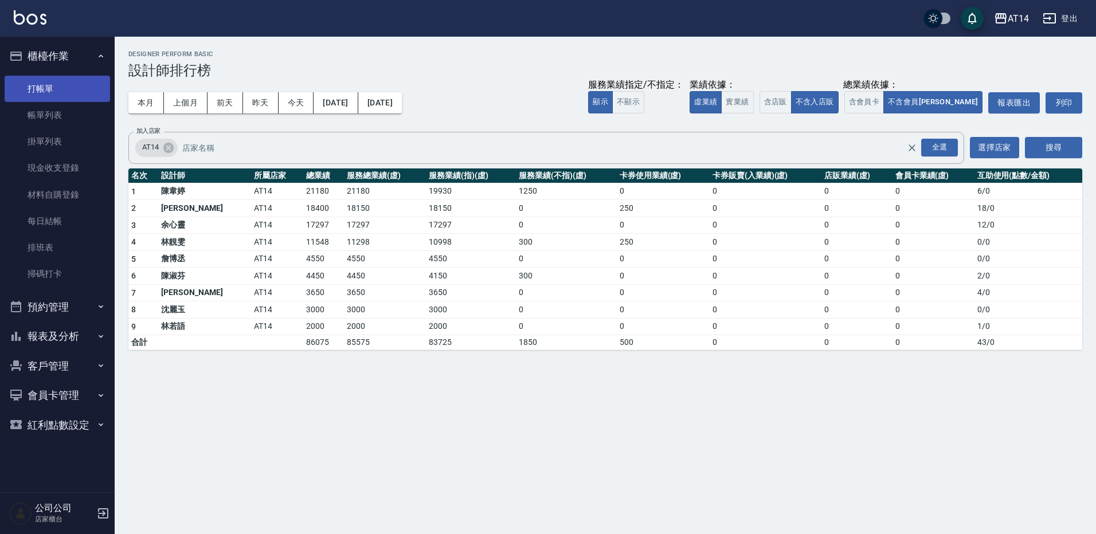
click at [92, 93] on link "打帳單" at bounding box center [57, 89] width 105 height 26
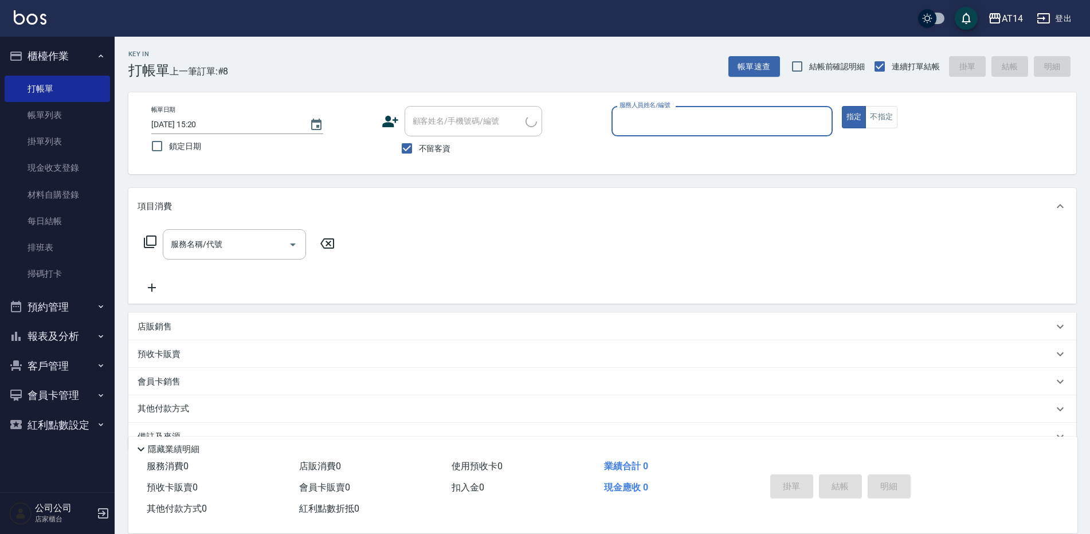
click at [95, 54] on button "櫃檯作業" at bounding box center [57, 56] width 105 height 30
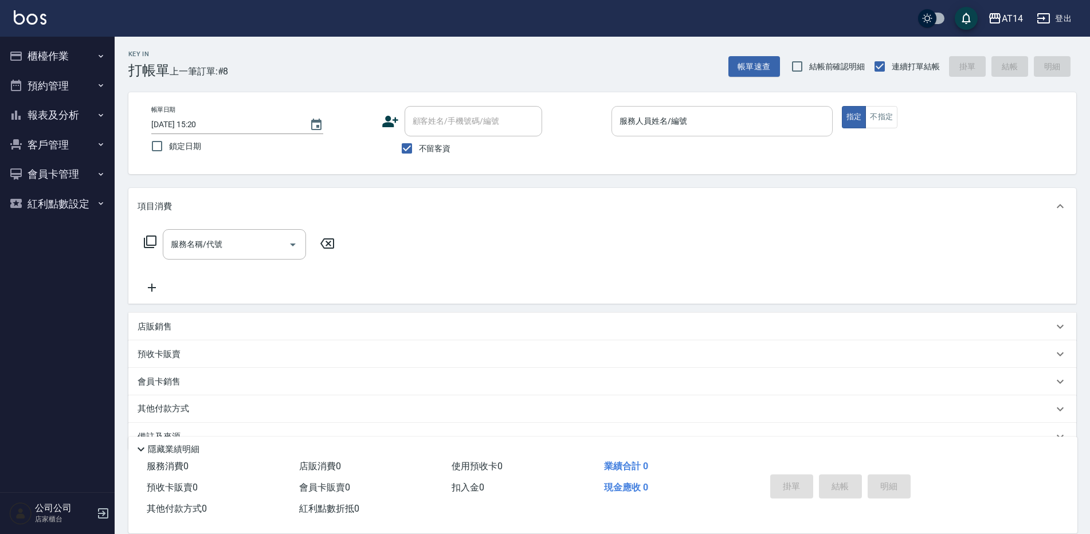
click at [735, 125] on input "服務人員姓名/編號" at bounding box center [722, 121] width 211 height 20
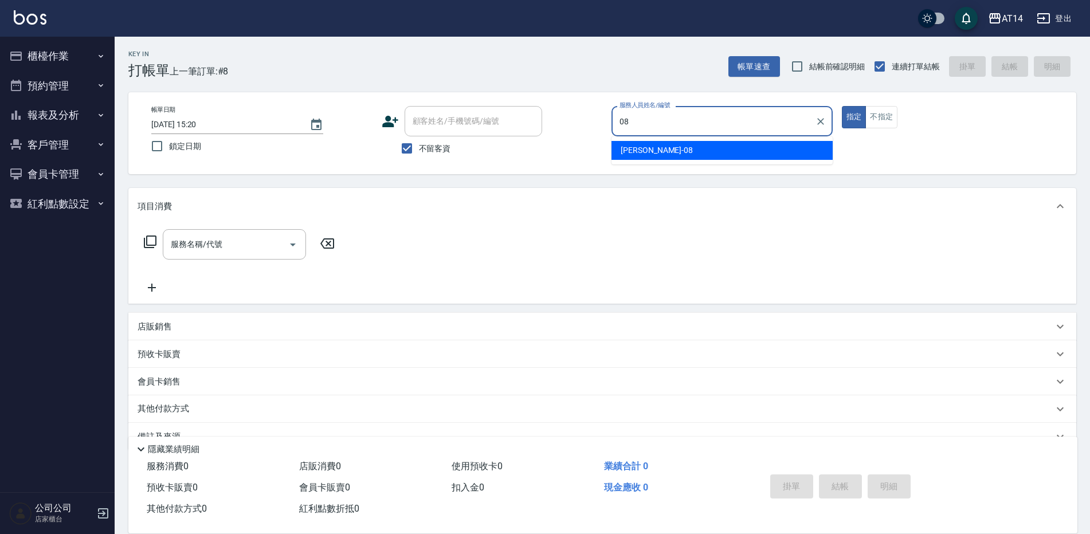
type input "James-08"
type button "true"
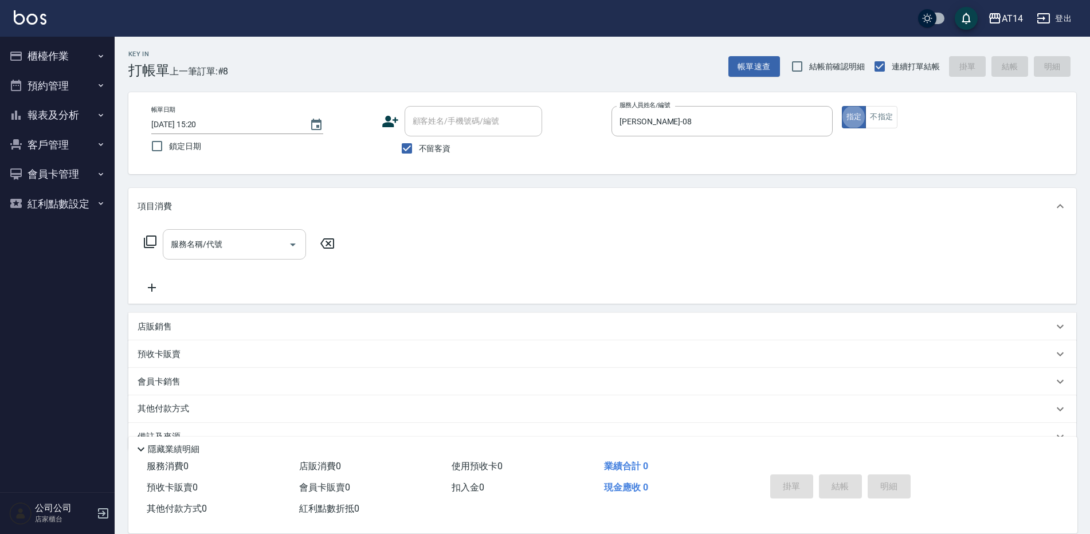
click at [257, 229] on div "服務名稱/代號 服務名稱/代號" at bounding box center [602, 264] width 948 height 79
click at [259, 242] on input "服務名稱/代號" at bounding box center [226, 244] width 116 height 20
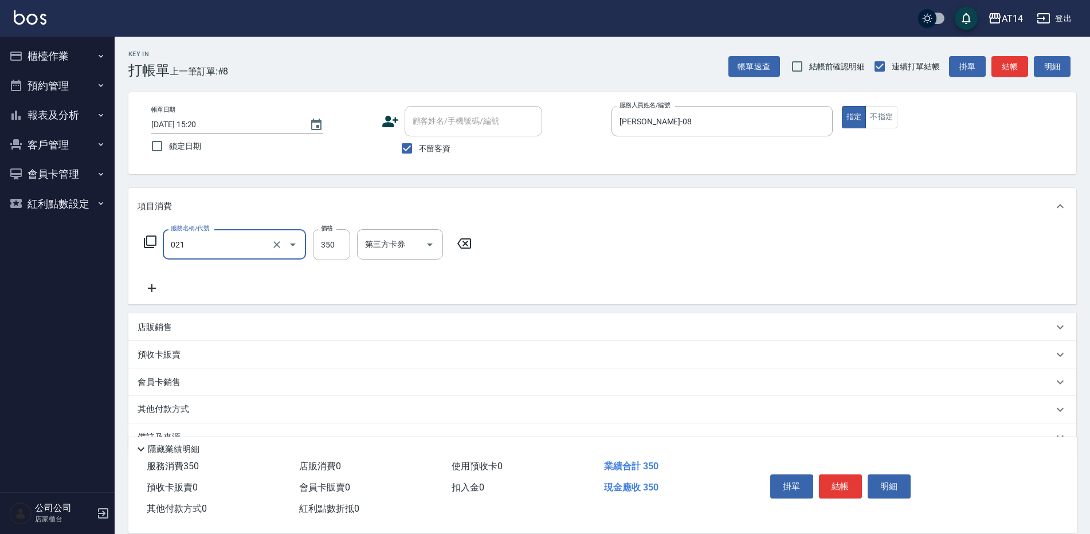
type input "剪髮(021)"
click at [845, 499] on div "掛單 結帳 明細" at bounding box center [841, 488] width 150 height 36
click at [844, 481] on button "結帳" at bounding box center [840, 486] width 43 height 24
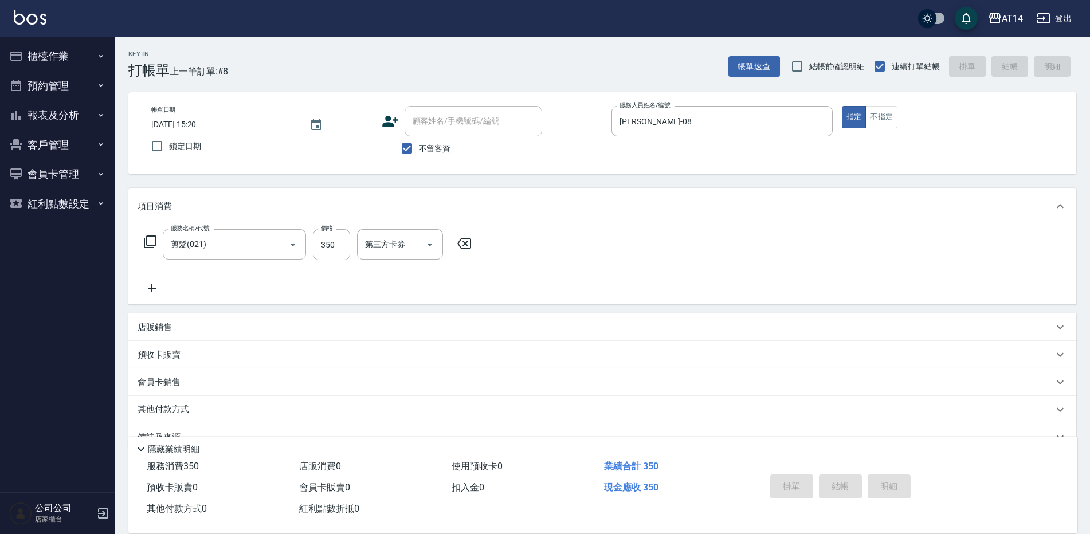
type input "2025/09/04 15:47"
click at [103, 57] on icon "button" at bounding box center [100, 56] width 9 height 9
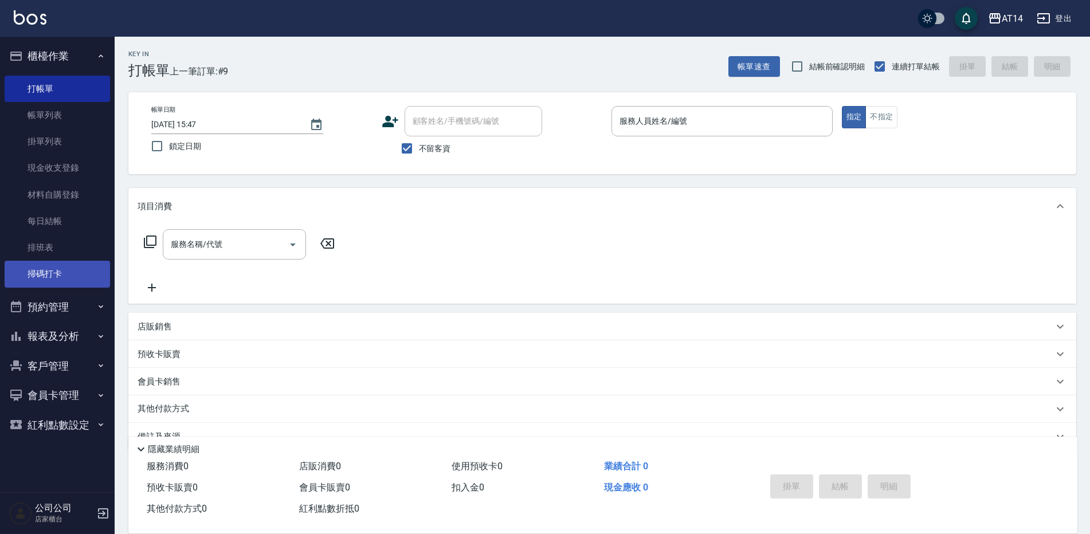
click at [59, 274] on link "掃碼打卡" at bounding box center [57, 274] width 105 height 26
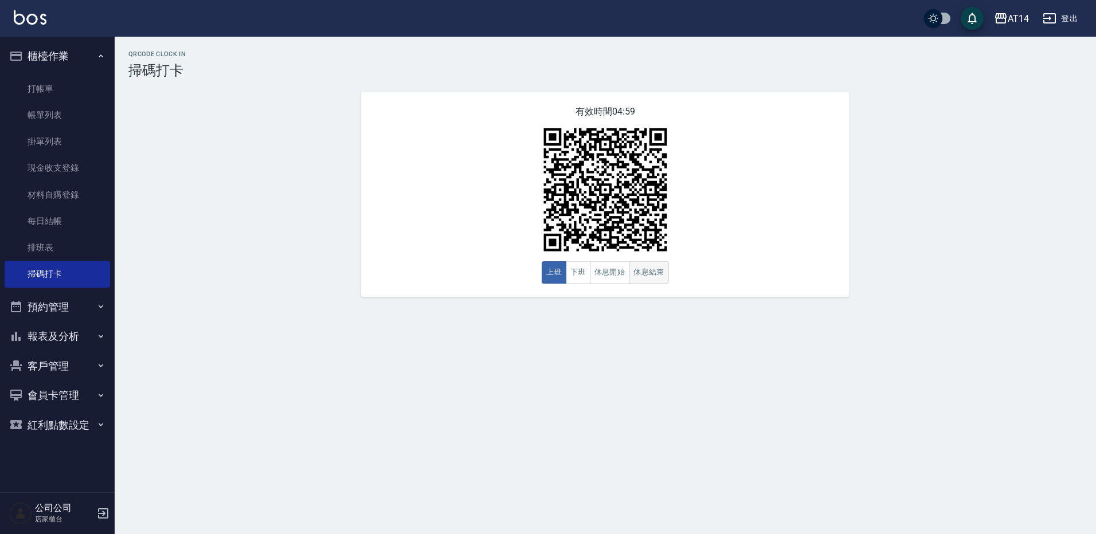
click at [652, 274] on button "休息結束" at bounding box center [649, 272] width 40 height 22
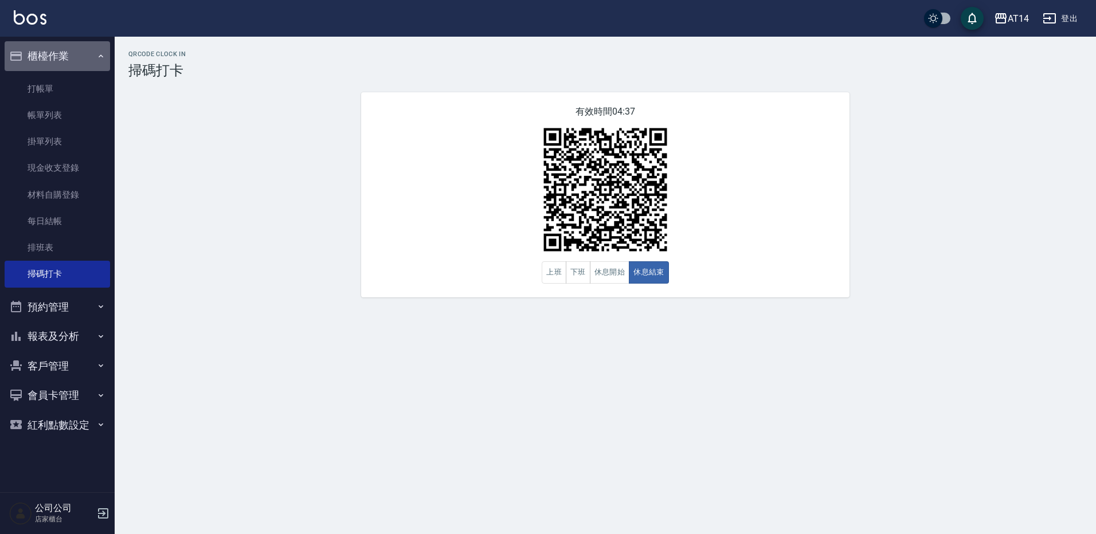
click at [95, 56] on button "櫃檯作業" at bounding box center [57, 56] width 105 height 30
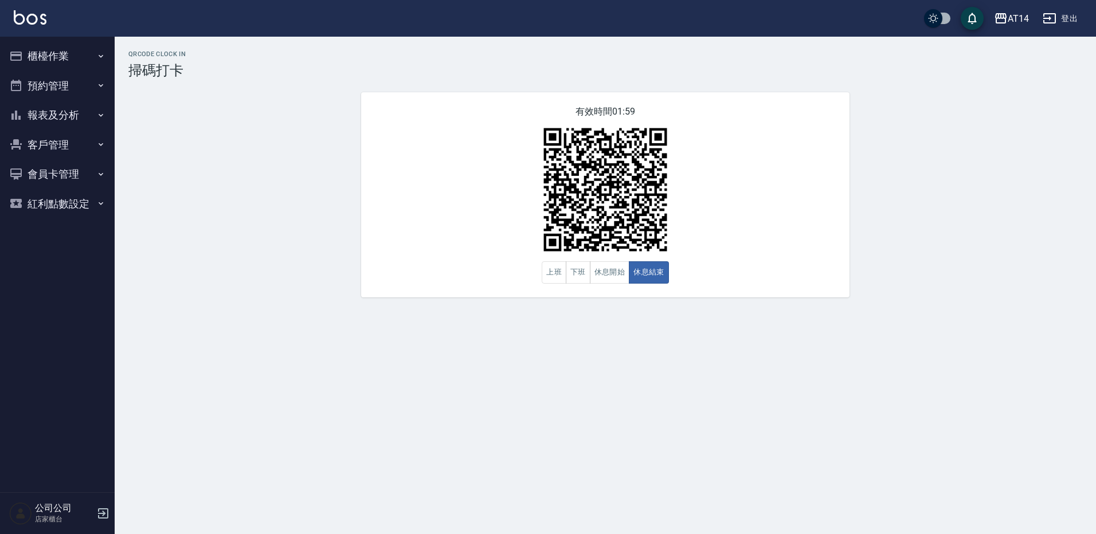
click at [52, 64] on button "櫃檯作業" at bounding box center [57, 56] width 105 height 30
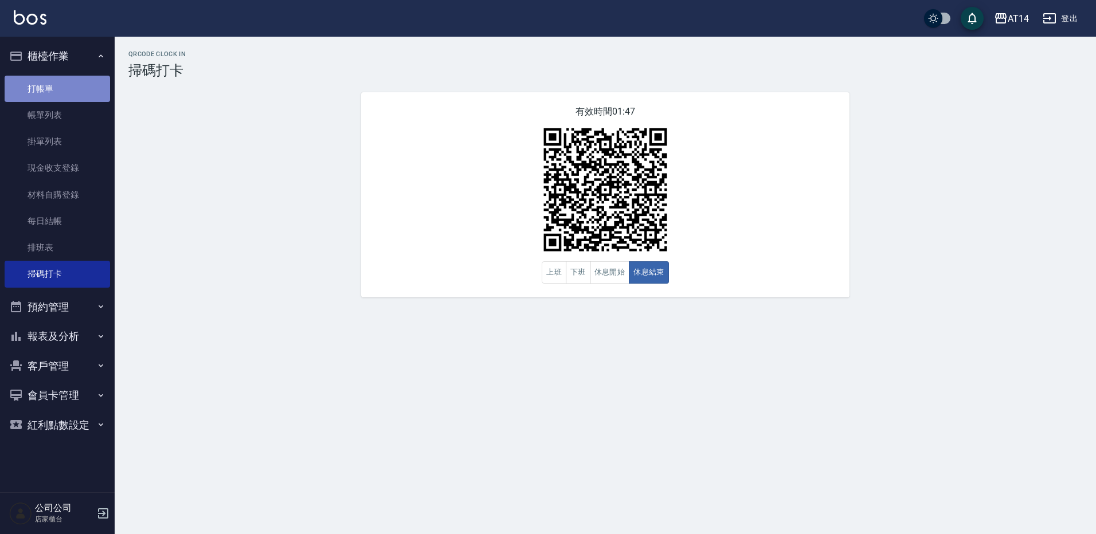
click at [76, 84] on link "打帳單" at bounding box center [57, 89] width 105 height 26
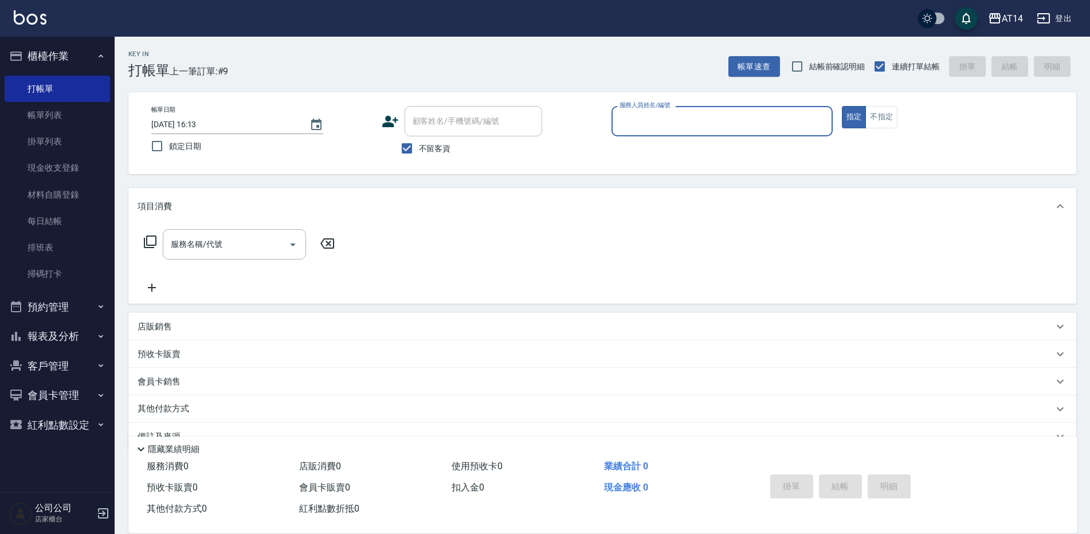
click at [741, 108] on div "服務人員姓名/編號" at bounding box center [721, 121] width 221 height 30
click at [736, 114] on input "服務人員姓名/編號" at bounding box center [722, 121] width 211 height 20
type input "0"
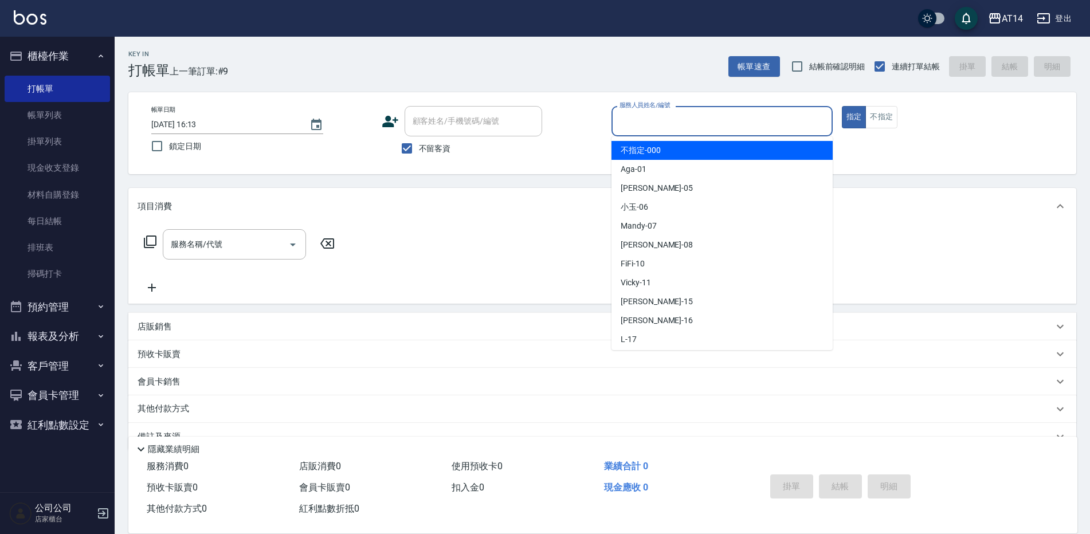
type input "不指定-000"
type button "true"
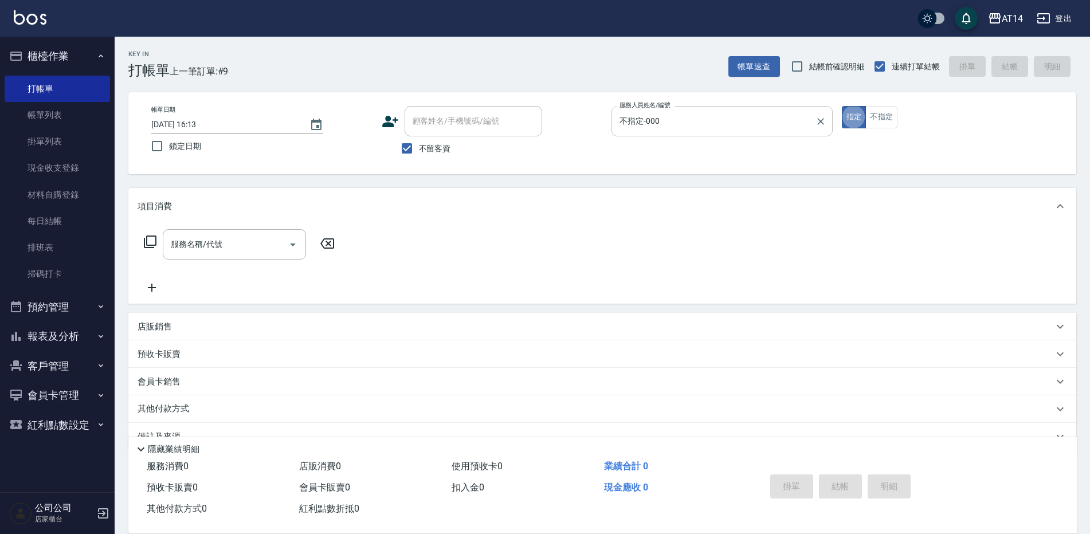
click at [732, 116] on input "不指定-000" at bounding box center [714, 121] width 194 height 20
type input "不指定"
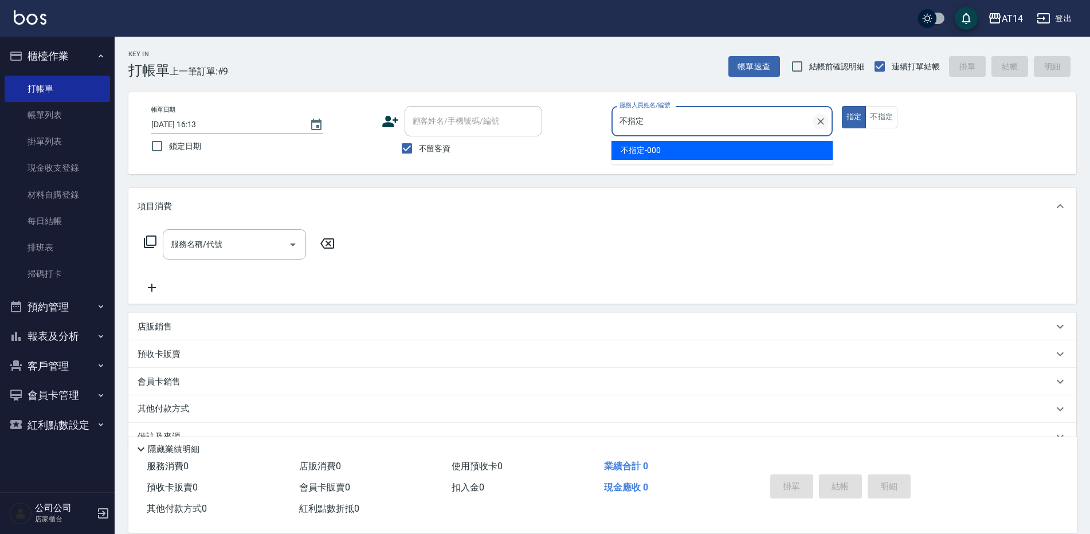
click at [820, 124] on icon "Clear" at bounding box center [820, 121] width 11 height 11
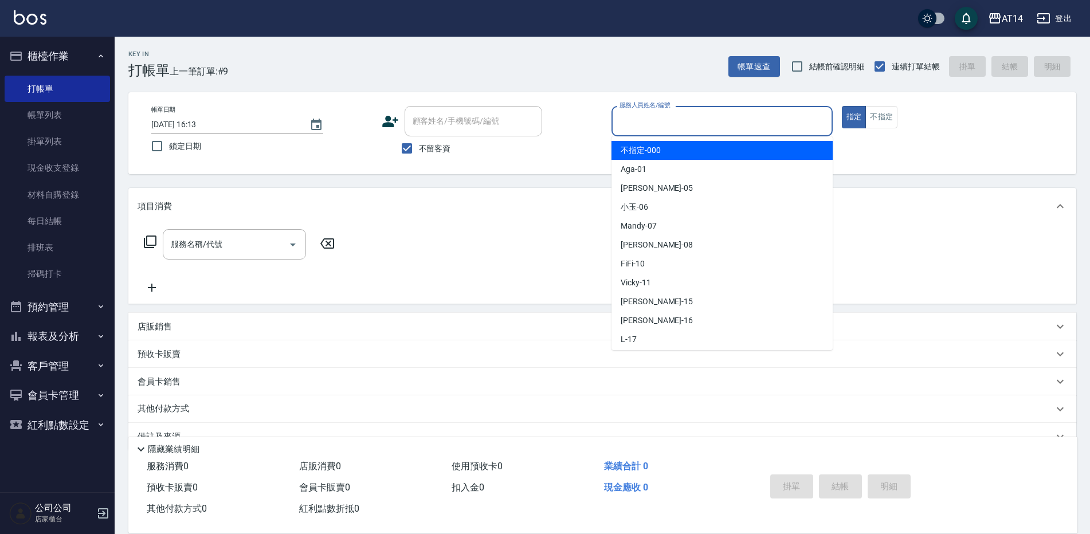
click at [527, 141] on div "不留客資" at bounding box center [462, 148] width 160 height 24
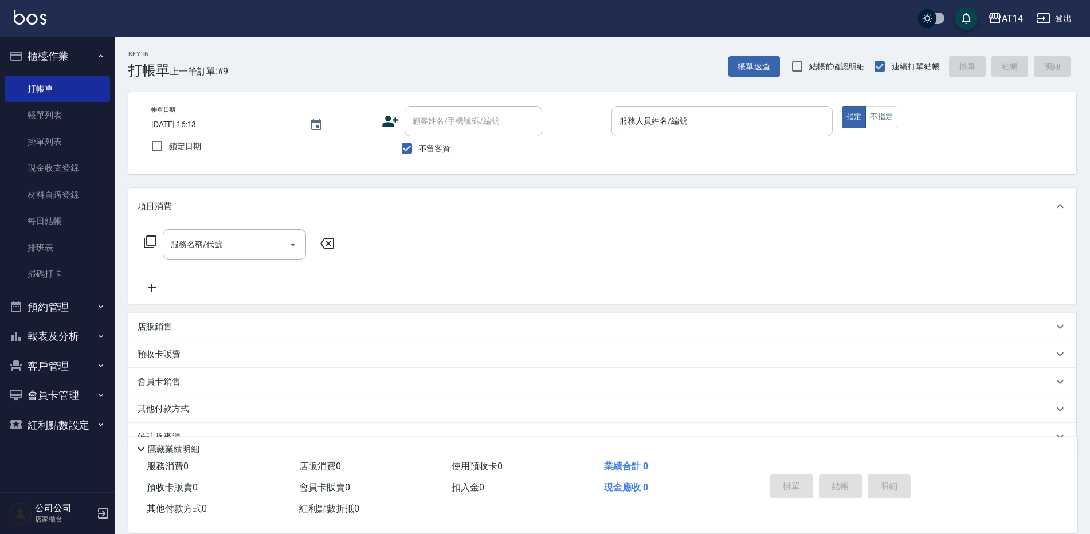
click at [186, 189] on div "Key In 打帳單 上一筆訂單:#9 帳單速查 結帳前確認明細 連續打單結帳 掛單 結帳 明細 帳單日期 2025/09/04 16:13 鎖定日期 顧客姓…" at bounding box center [602, 299] width 975 height 524
click at [40, 91] on link "打帳單" at bounding box center [57, 89] width 105 height 26
click at [41, 105] on link "帳單列表" at bounding box center [57, 115] width 105 height 26
click at [48, 90] on link "打帳單" at bounding box center [57, 89] width 105 height 26
click at [40, 308] on button "預約管理" at bounding box center [57, 307] width 105 height 30
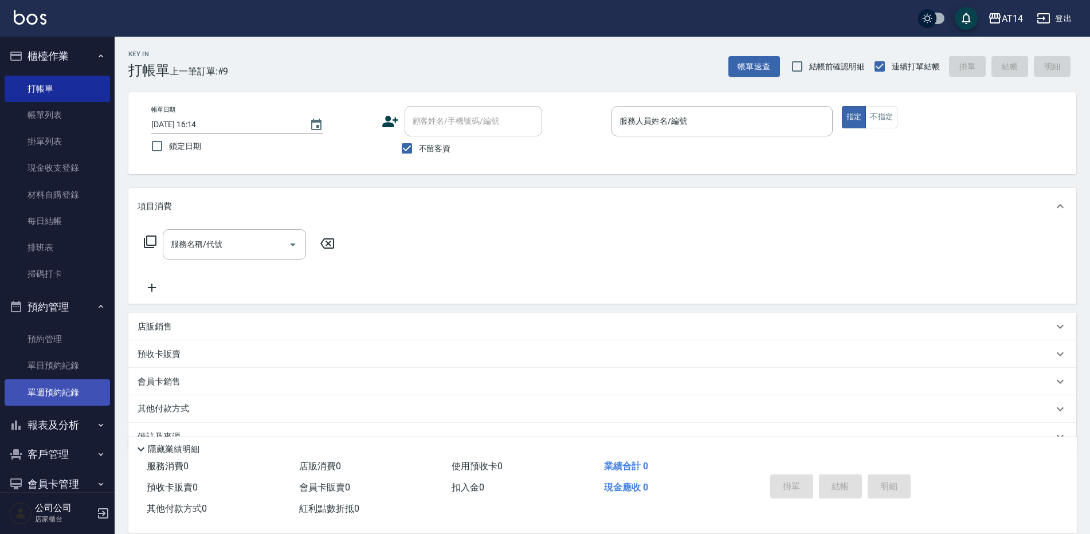
click at [60, 393] on link "單週預約紀錄" at bounding box center [57, 392] width 105 height 26
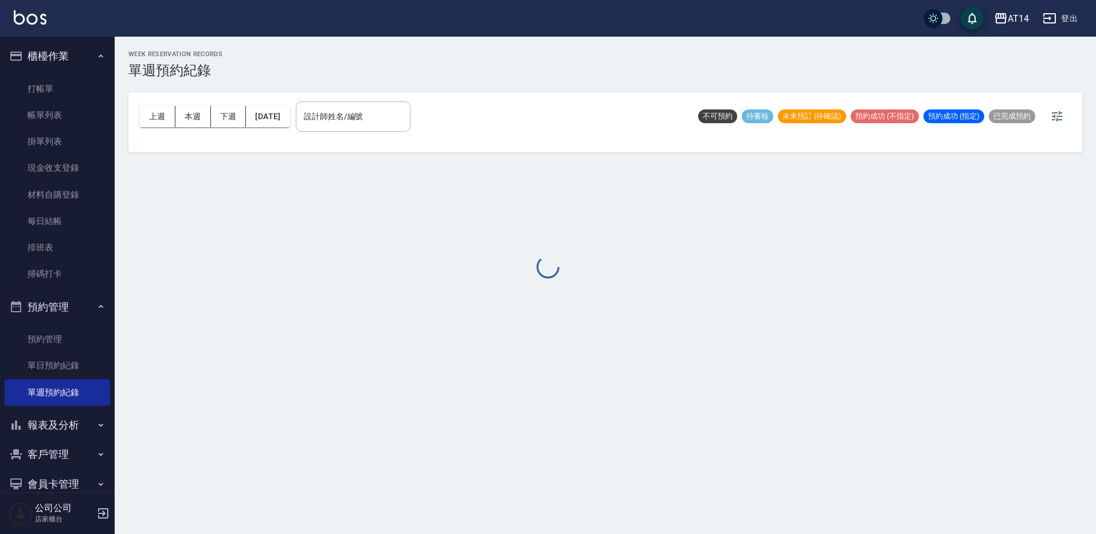
click at [336, 108] on div at bounding box center [548, 267] width 1096 height 534
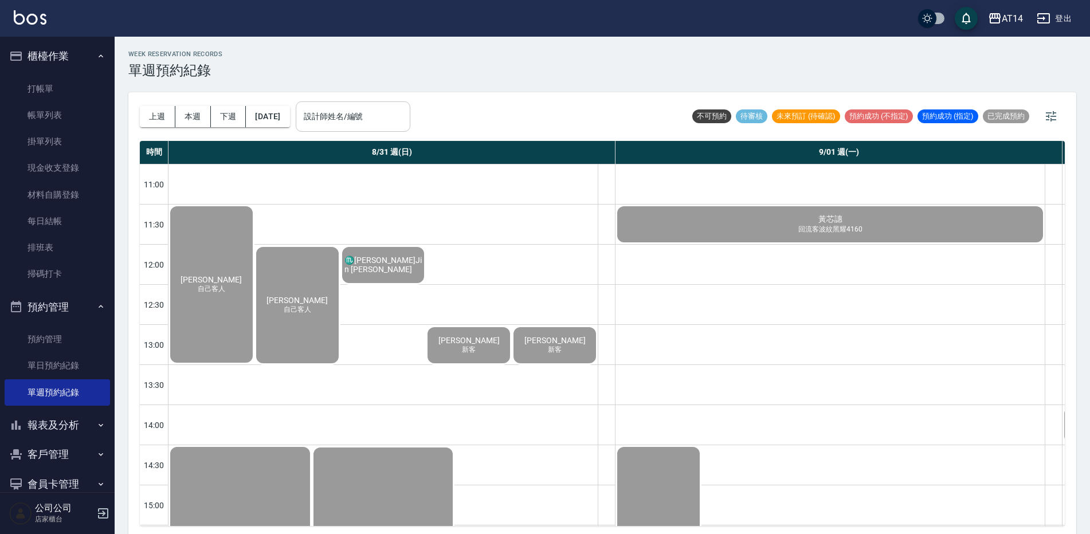
click at [338, 109] on div "設計師姓名/編號 設計師姓名/編號" at bounding box center [353, 116] width 115 height 30
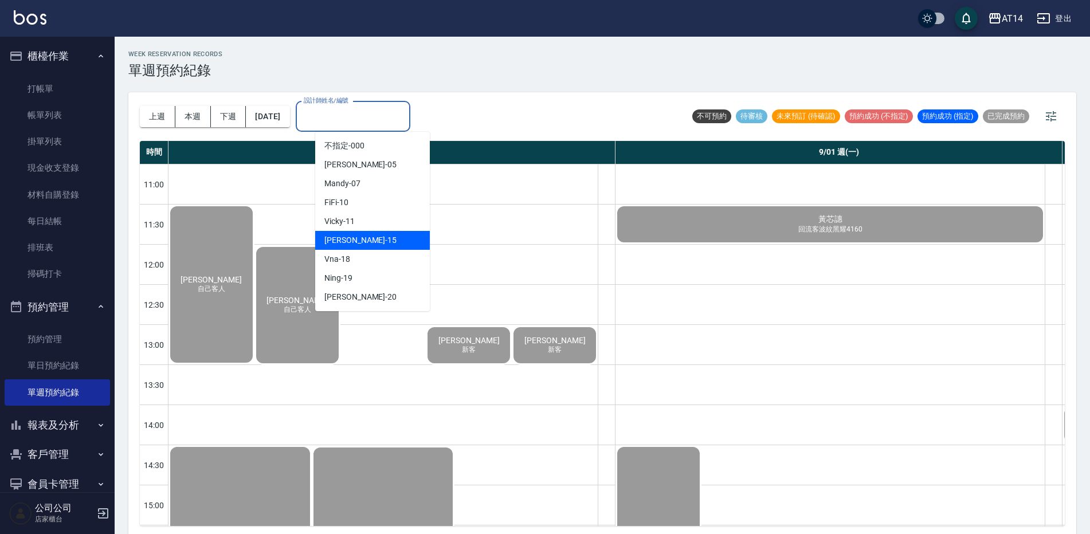
click at [365, 244] on div "Dora -15" at bounding box center [372, 240] width 115 height 19
type input "Dora-15"
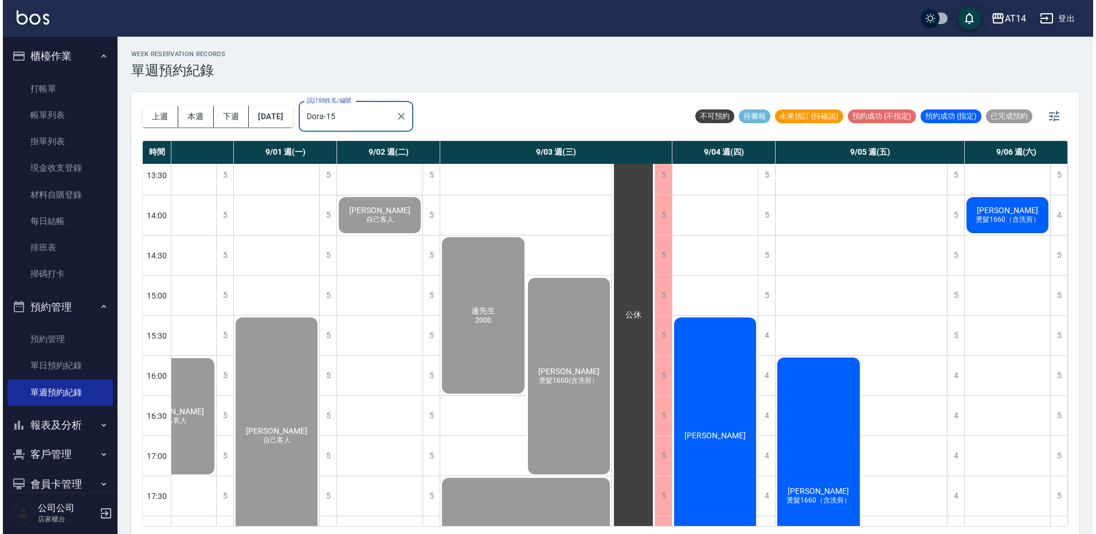
scroll to position [229, 132]
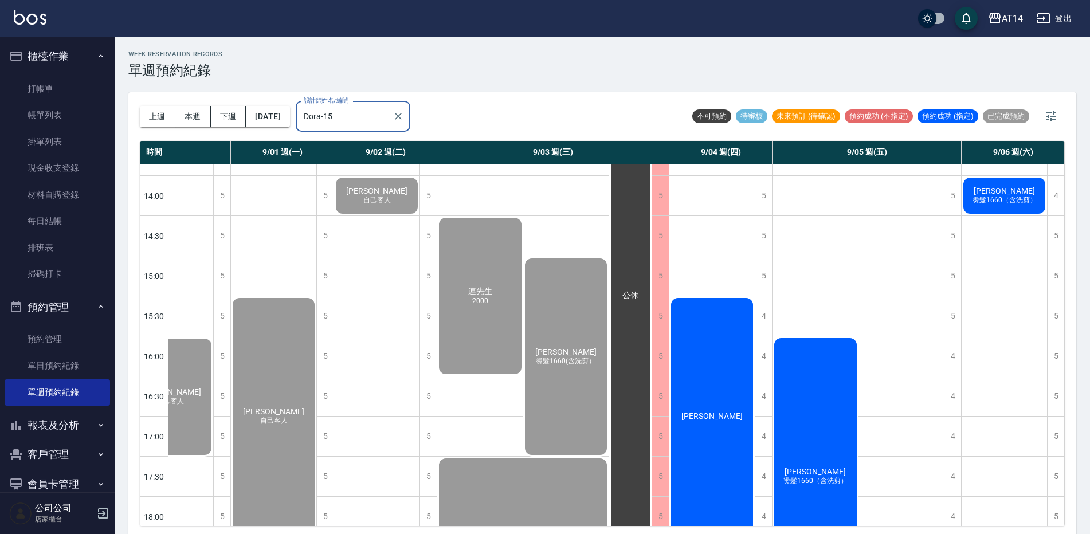
click at [688, 319] on div "[PERSON_NAME]" at bounding box center [711, 416] width 85 height 240
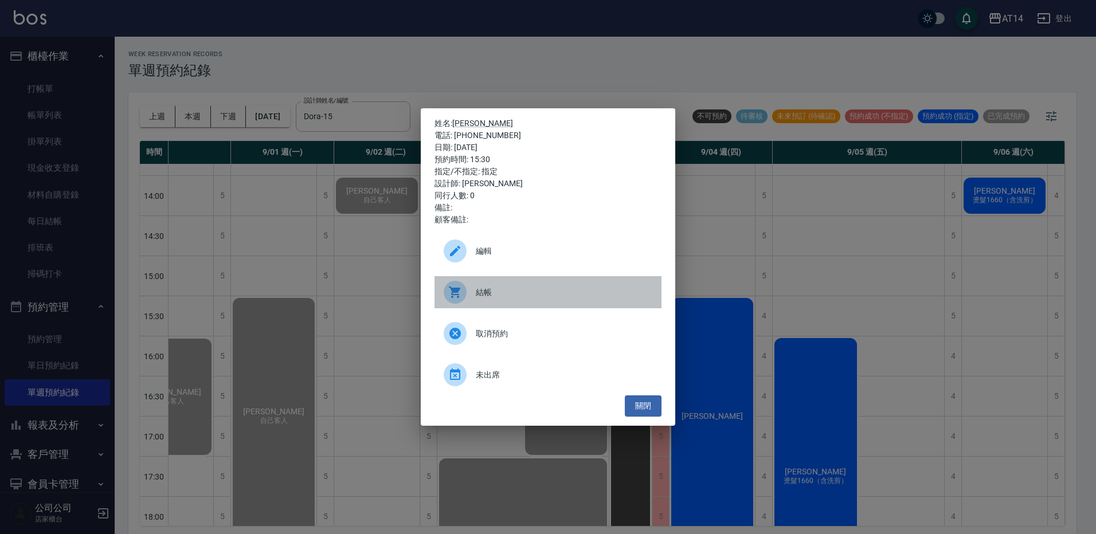
click at [472, 289] on div at bounding box center [460, 292] width 32 height 23
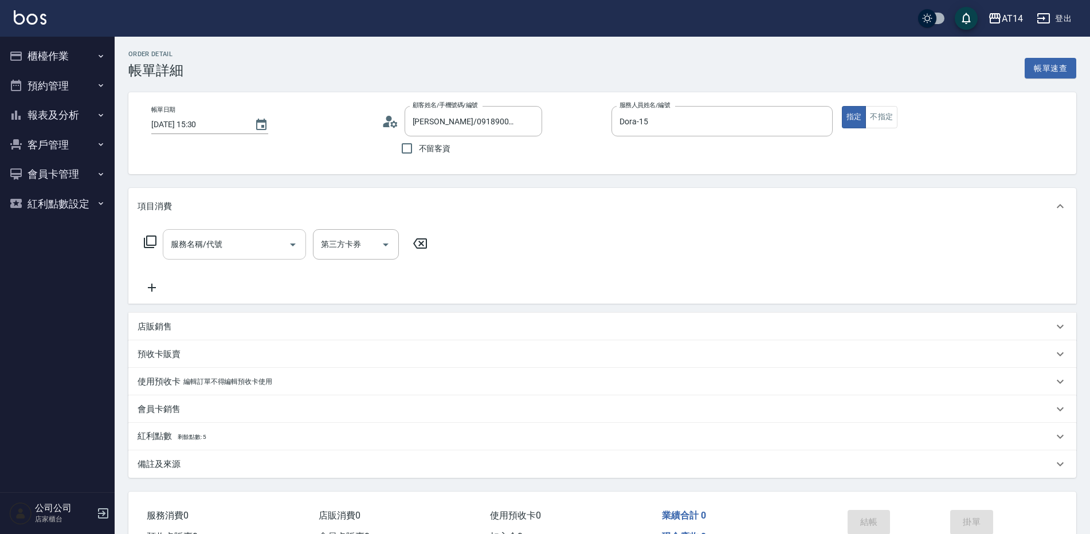
click at [220, 233] on div "服務名稱/代號" at bounding box center [234, 244] width 143 height 30
type input "022"
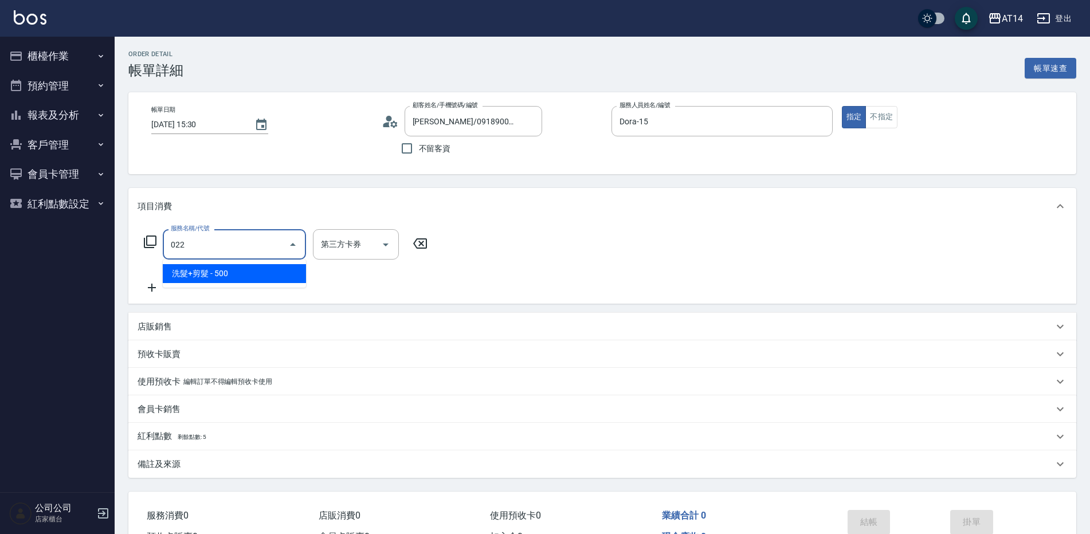
type input "1"
type input "洗髮+剪髮(022)"
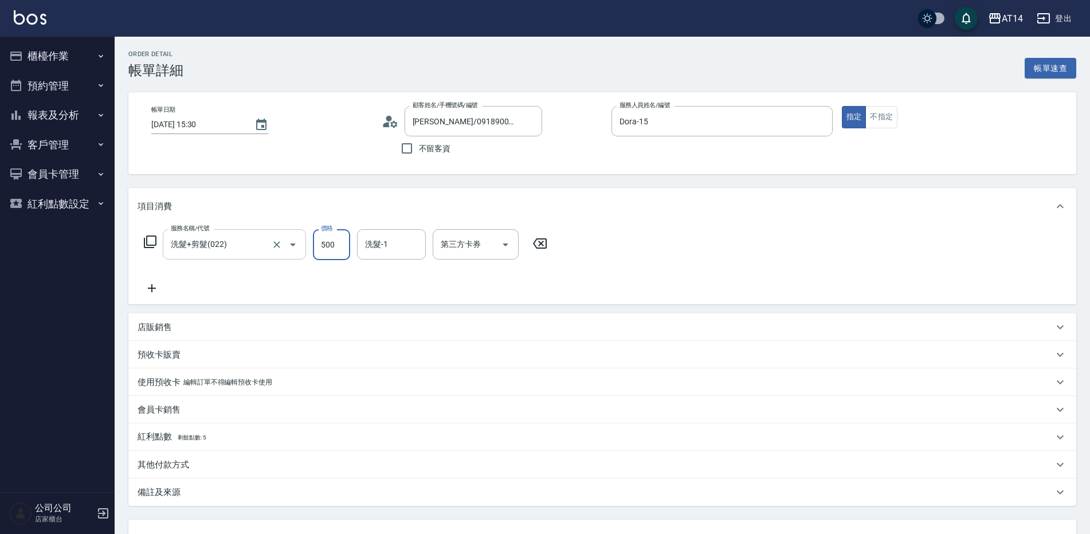
type input "0"
type input "650"
type input "1"
type input "650"
type input "[PERSON_NAME]-63"
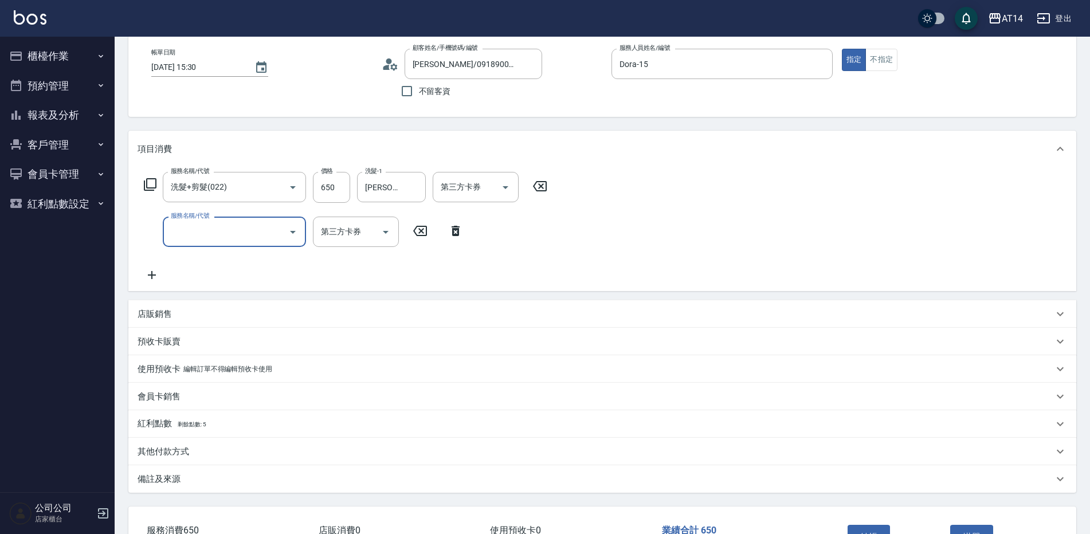
click at [284, 476] on div "備註及來源" at bounding box center [596, 479] width 916 height 12
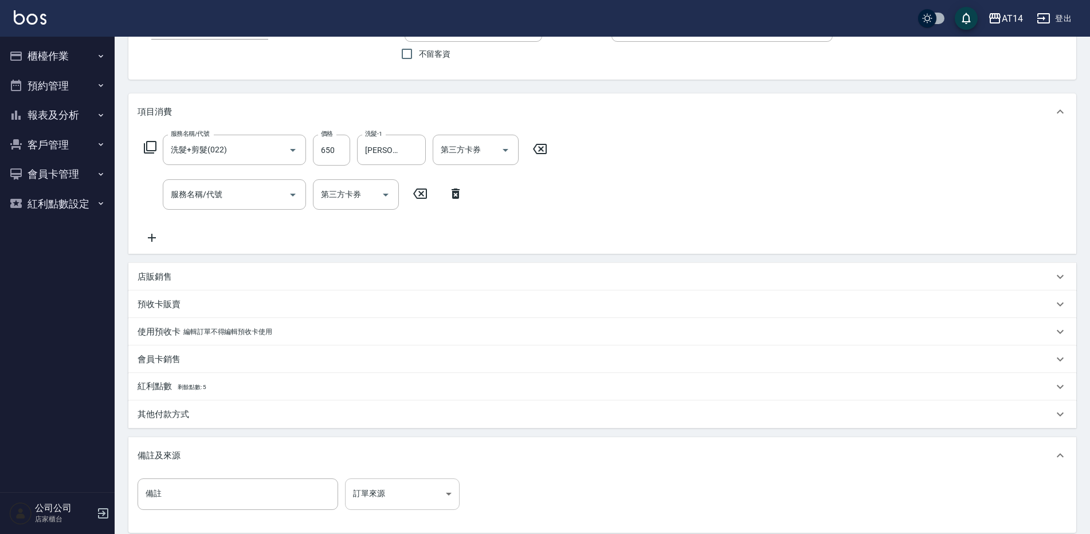
scroll to position [115, 0]
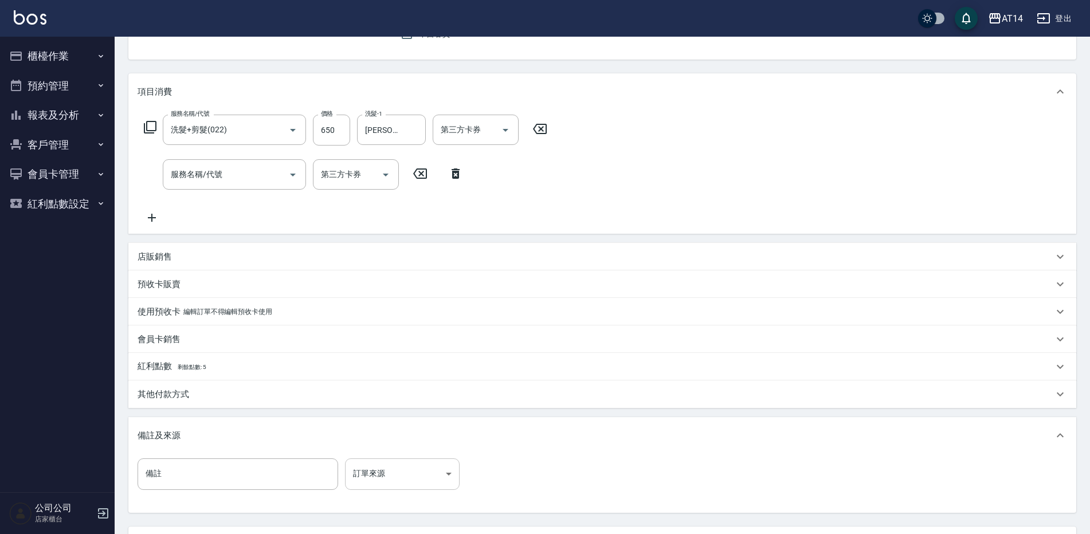
click at [387, 468] on body "AT14 登出 櫃檯作業 打帳單 帳單列表 掛單列表 現金收支登錄 材料自購登錄 每日結帳 排班表 掃碼打卡 預約管理 預約管理 單日預約紀錄 單週預約紀錄 …" at bounding box center [545, 258] width 1090 height 746
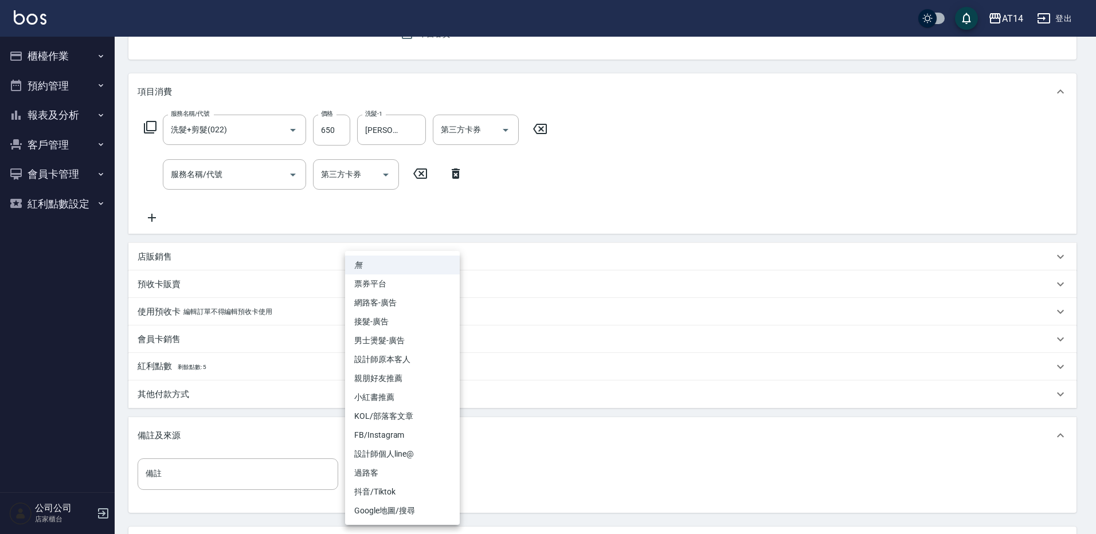
click at [393, 362] on li "設計師原本客人" at bounding box center [402, 359] width 115 height 19
type input "設計師原本客人"
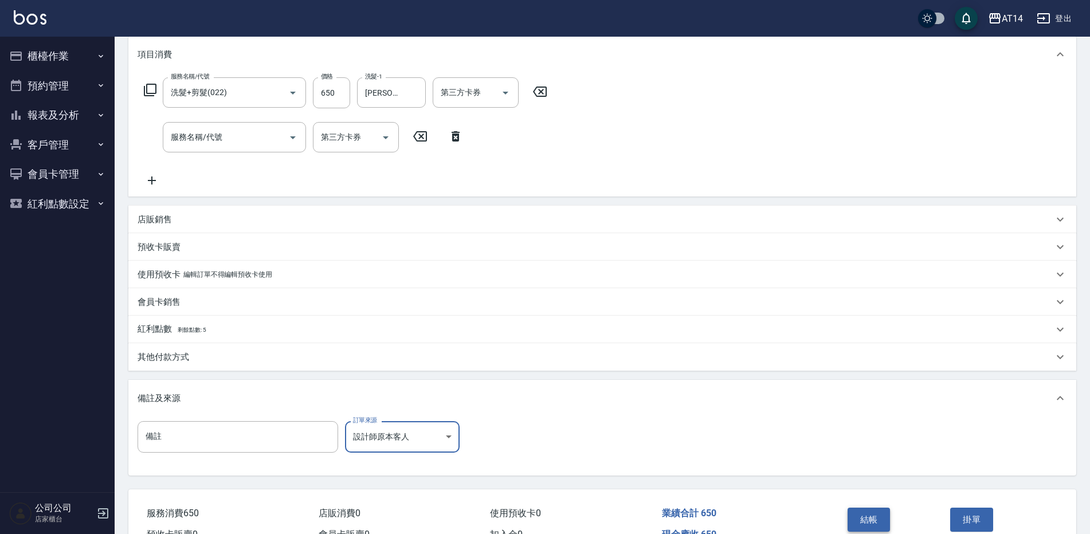
scroll to position [172, 0]
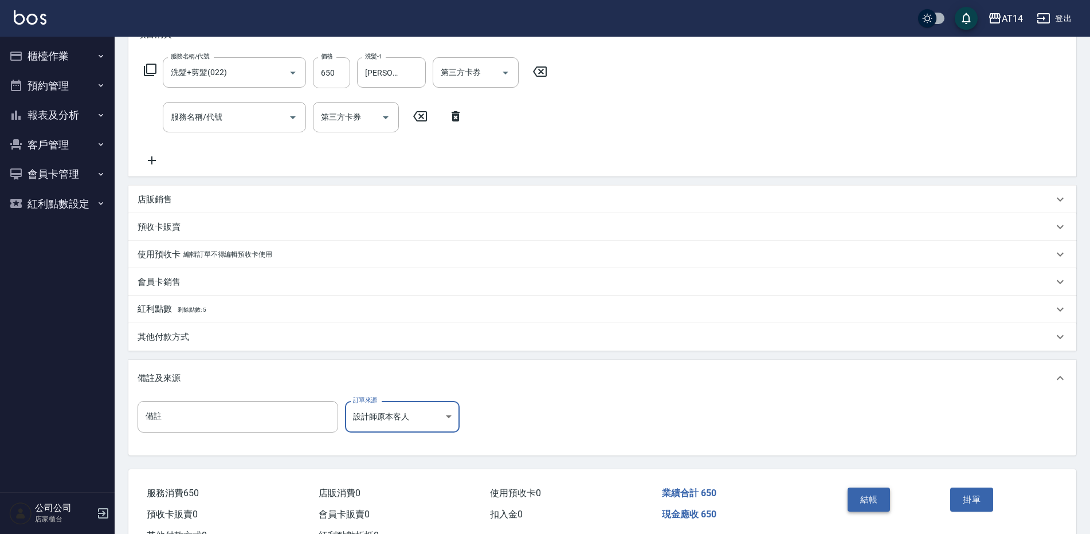
click at [864, 491] on button "結帳" at bounding box center [869, 500] width 43 height 24
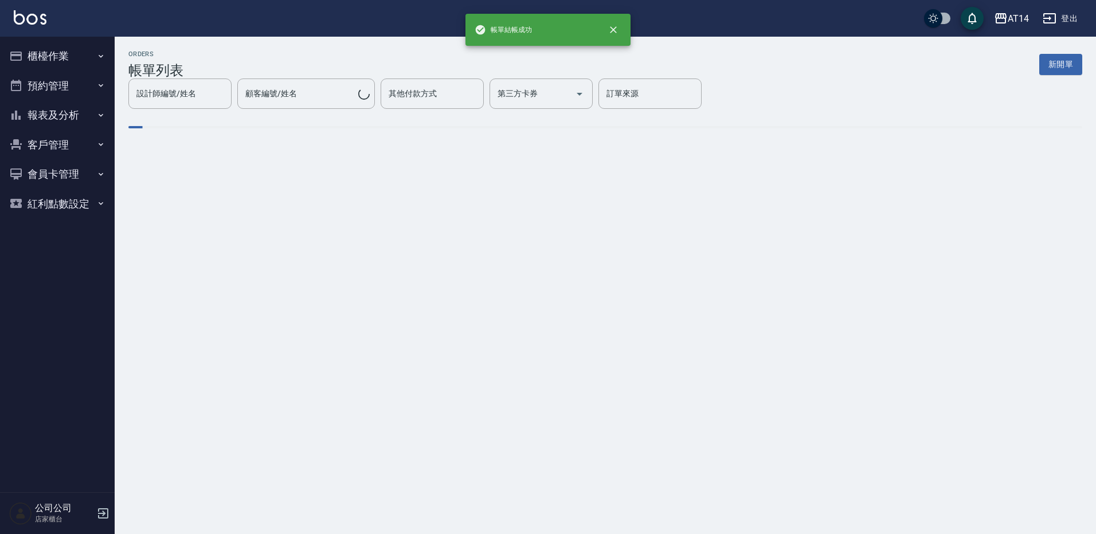
click at [53, 57] on button "櫃檯作業" at bounding box center [57, 56] width 105 height 30
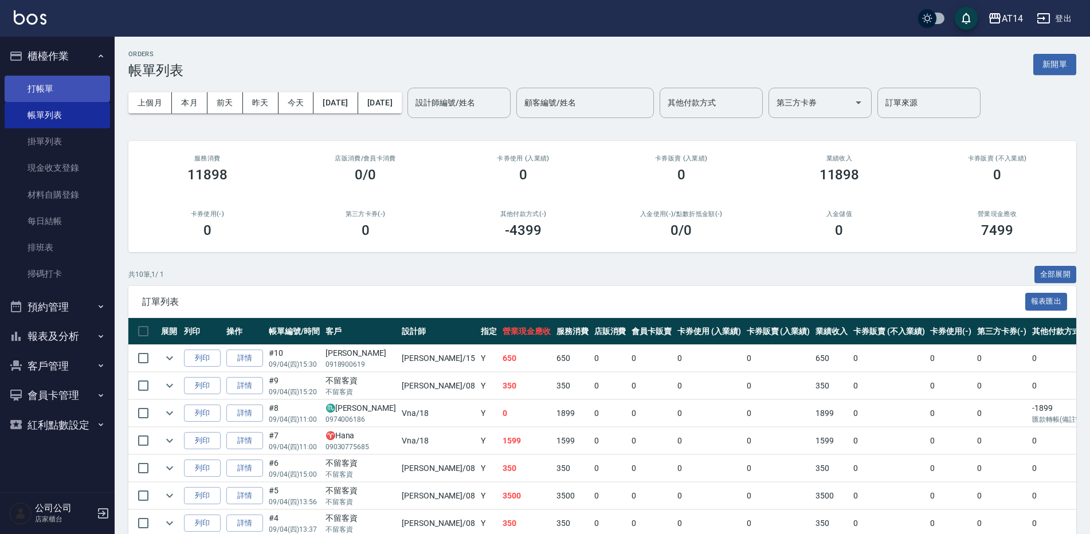
click at [59, 85] on link "打帳單" at bounding box center [57, 89] width 105 height 26
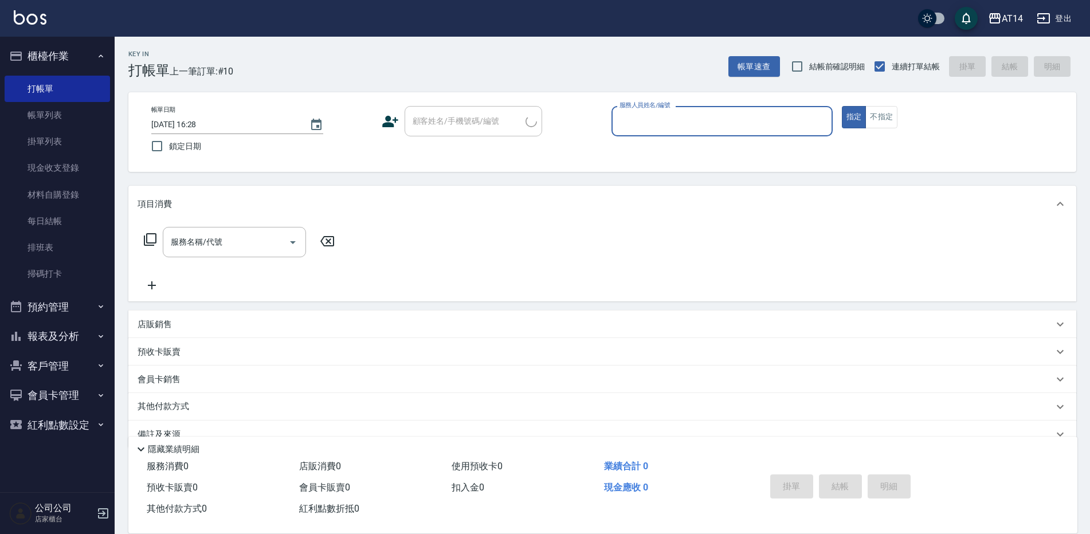
click at [641, 125] on input "服務人員姓名/編號" at bounding box center [722, 121] width 211 height 20
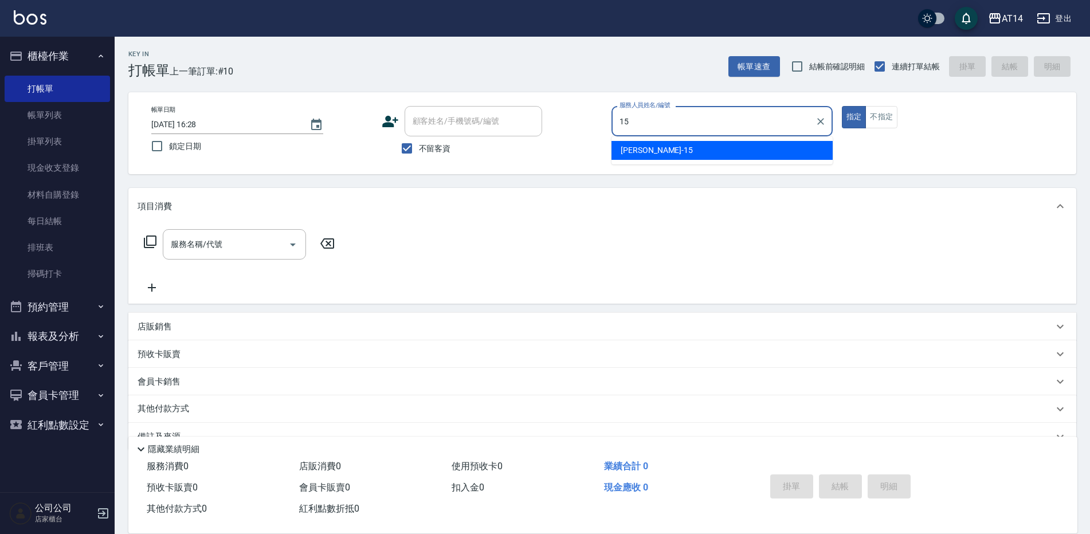
type input "Dora-15"
type button "true"
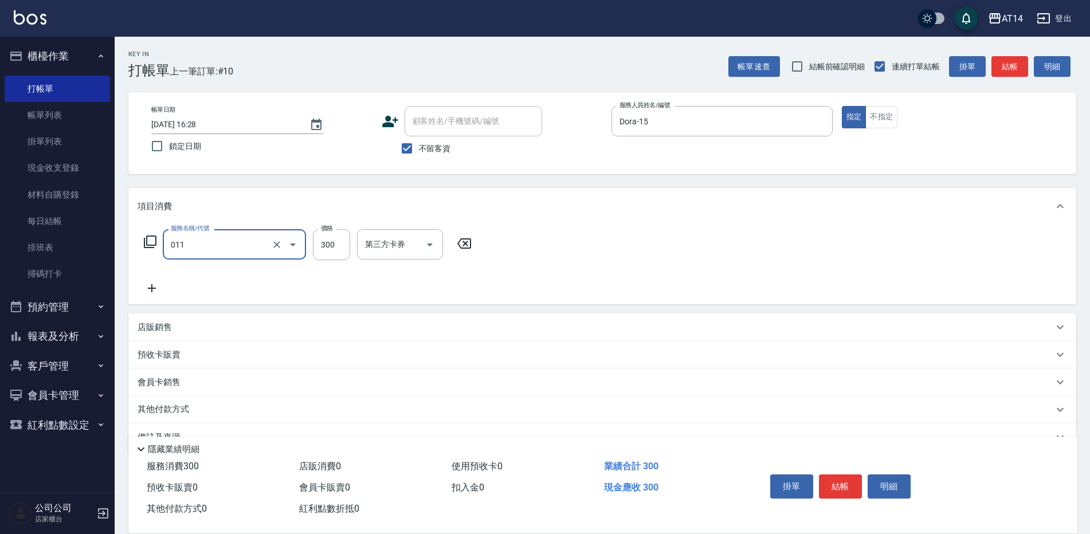
type input "洗髮(011)"
type input "200"
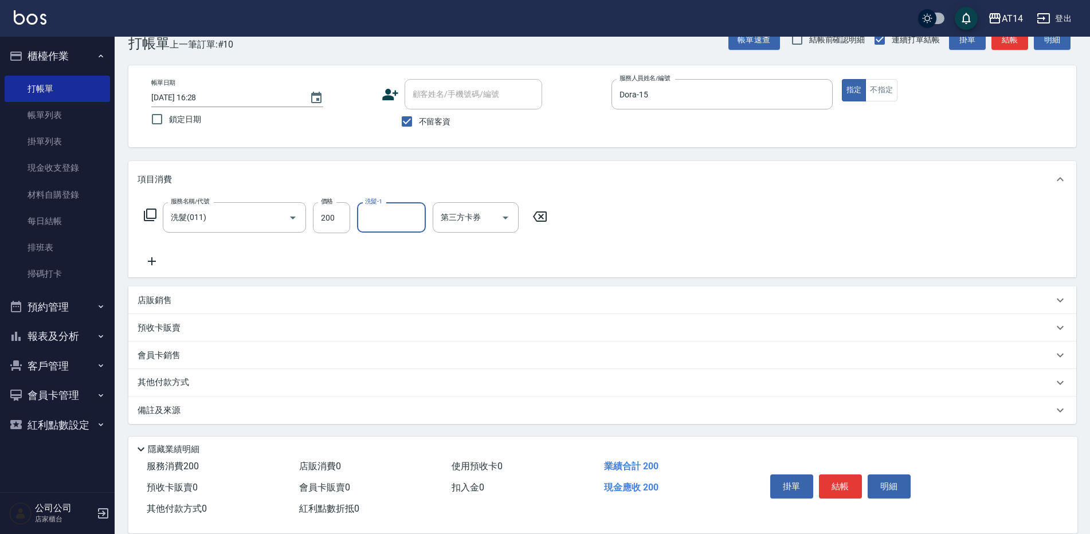
click at [309, 419] on div "備註及來源" at bounding box center [602, 411] width 948 height 28
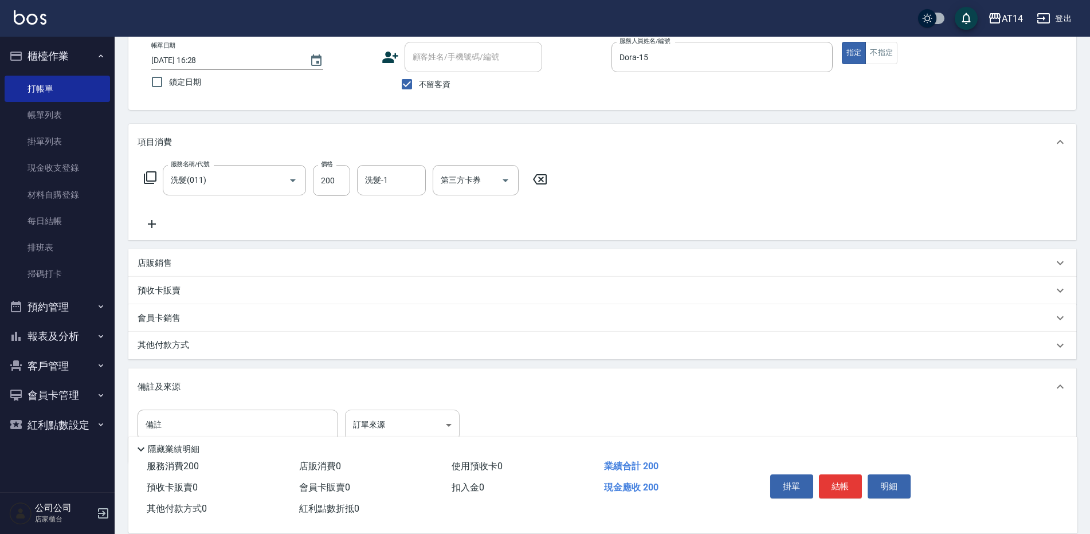
scroll to position [84, 0]
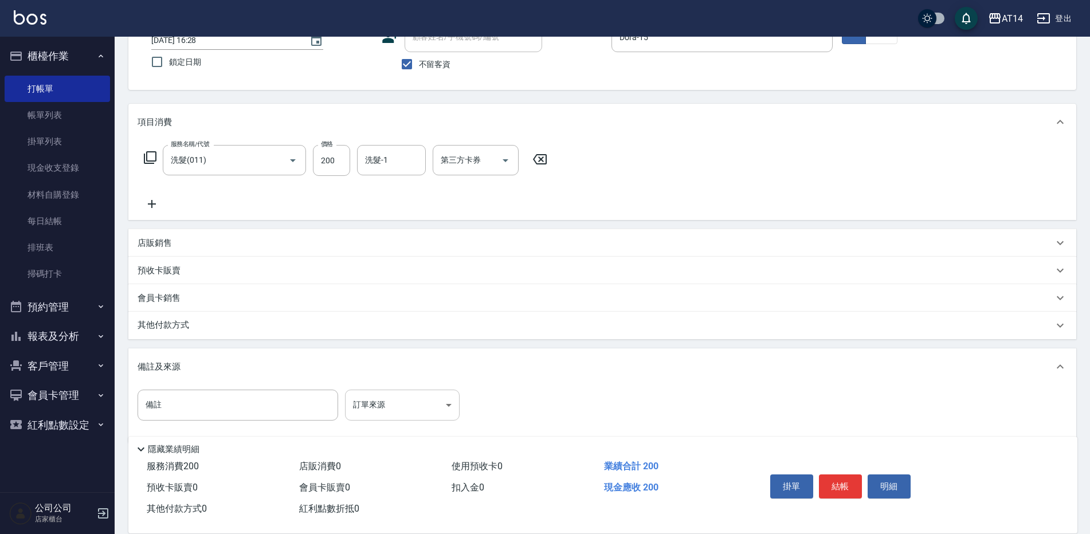
click at [412, 401] on body "AT14 登出 櫃檯作業 打帳單 帳單列表 掛單列表 現金收支登錄 材料自購登錄 每日結帳 排班表 掃碼打卡 預約管理 預約管理 單日預約紀錄 單週預約紀錄 …" at bounding box center [545, 235] width 1090 height 638
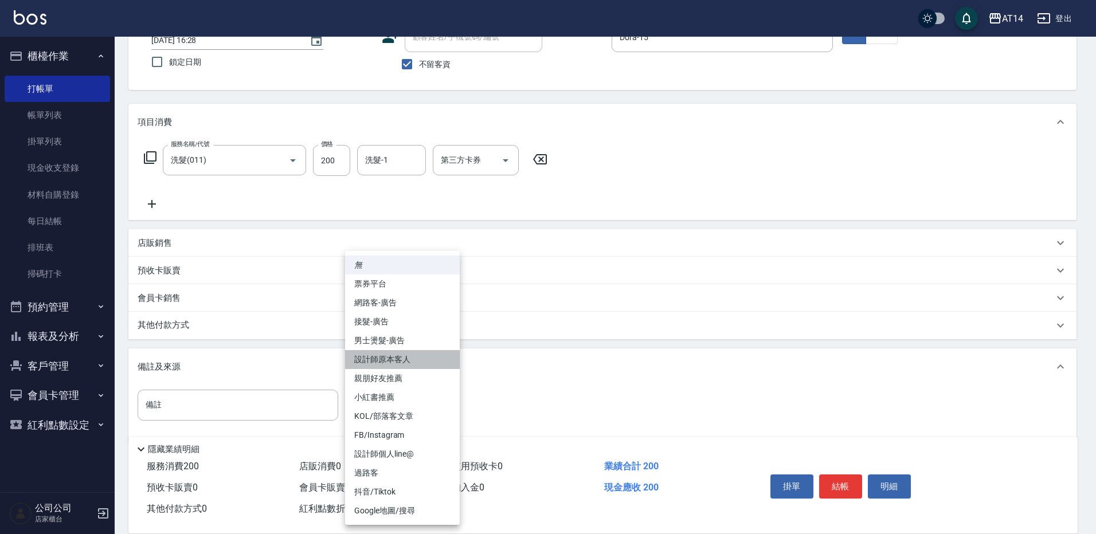
click at [440, 368] on li "設計師原本客人" at bounding box center [402, 359] width 115 height 19
type input "設計師原本客人"
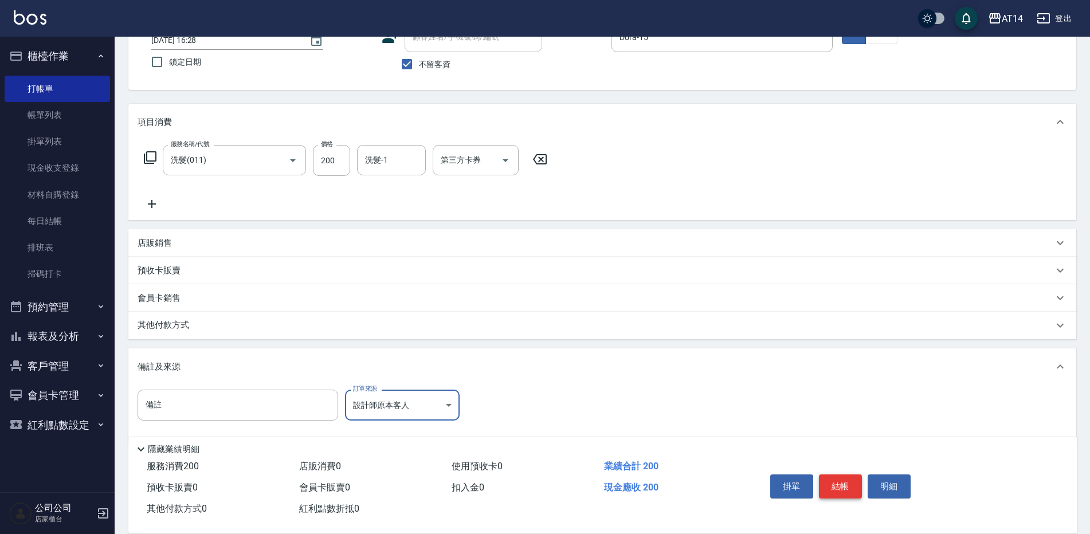
click at [840, 481] on button "結帳" at bounding box center [840, 486] width 43 height 24
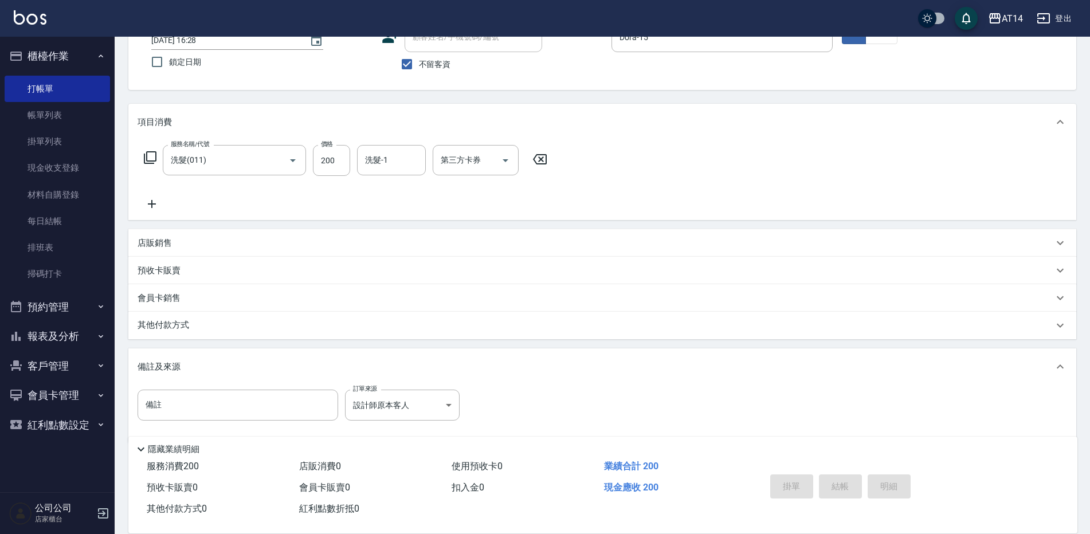
type input "[DATE] 16:29"
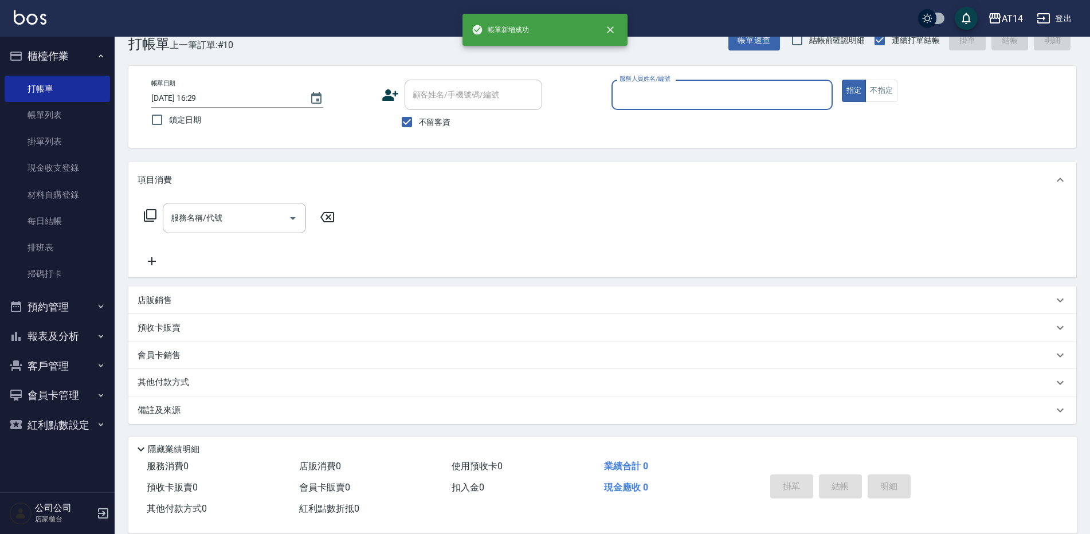
scroll to position [26, 0]
